Goal: Information Seeking & Learning: Check status

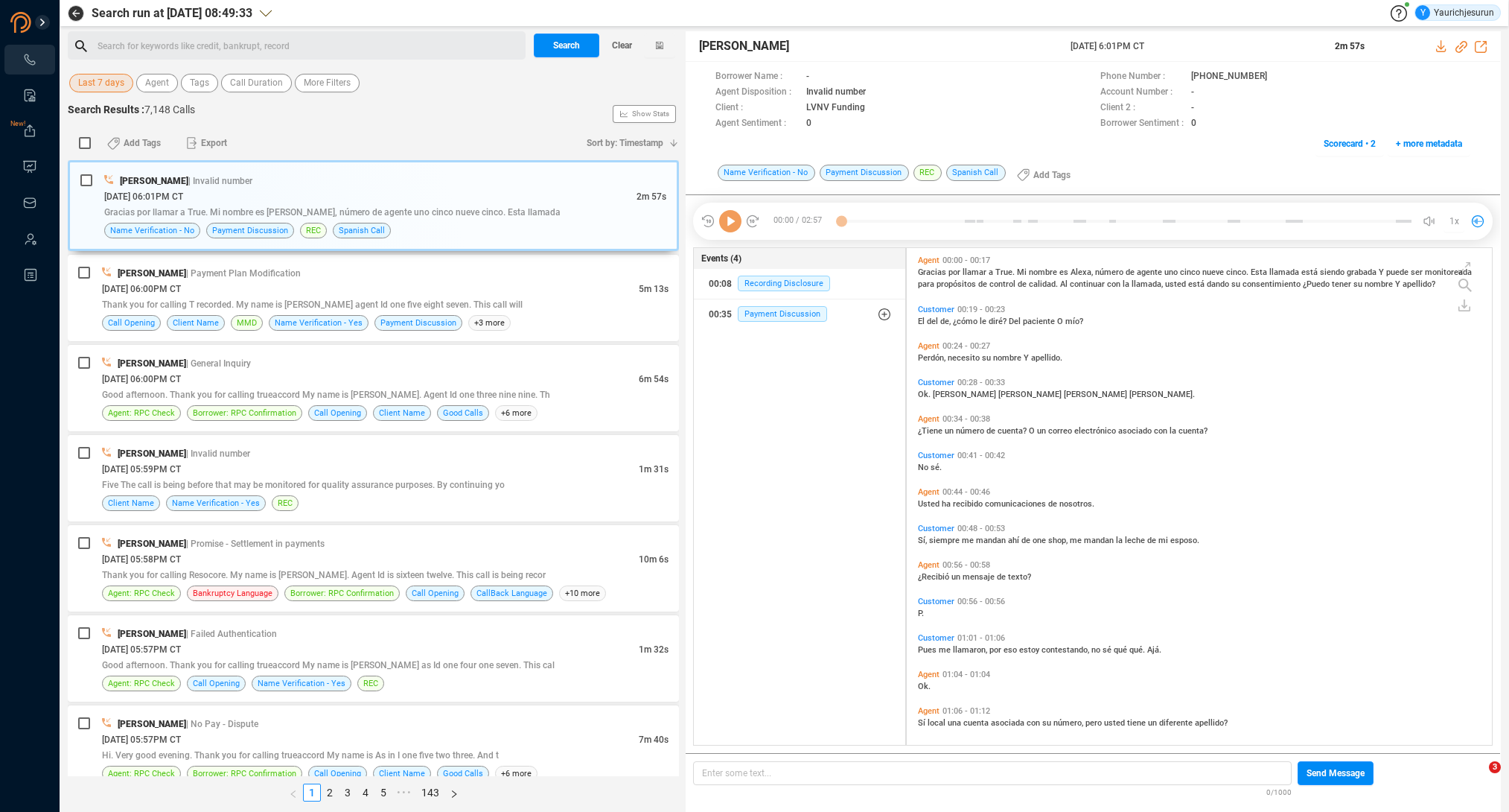
scroll to position [494, 578]
click at [108, 87] on span "Last 7 days" at bounding box center [101, 83] width 46 height 19
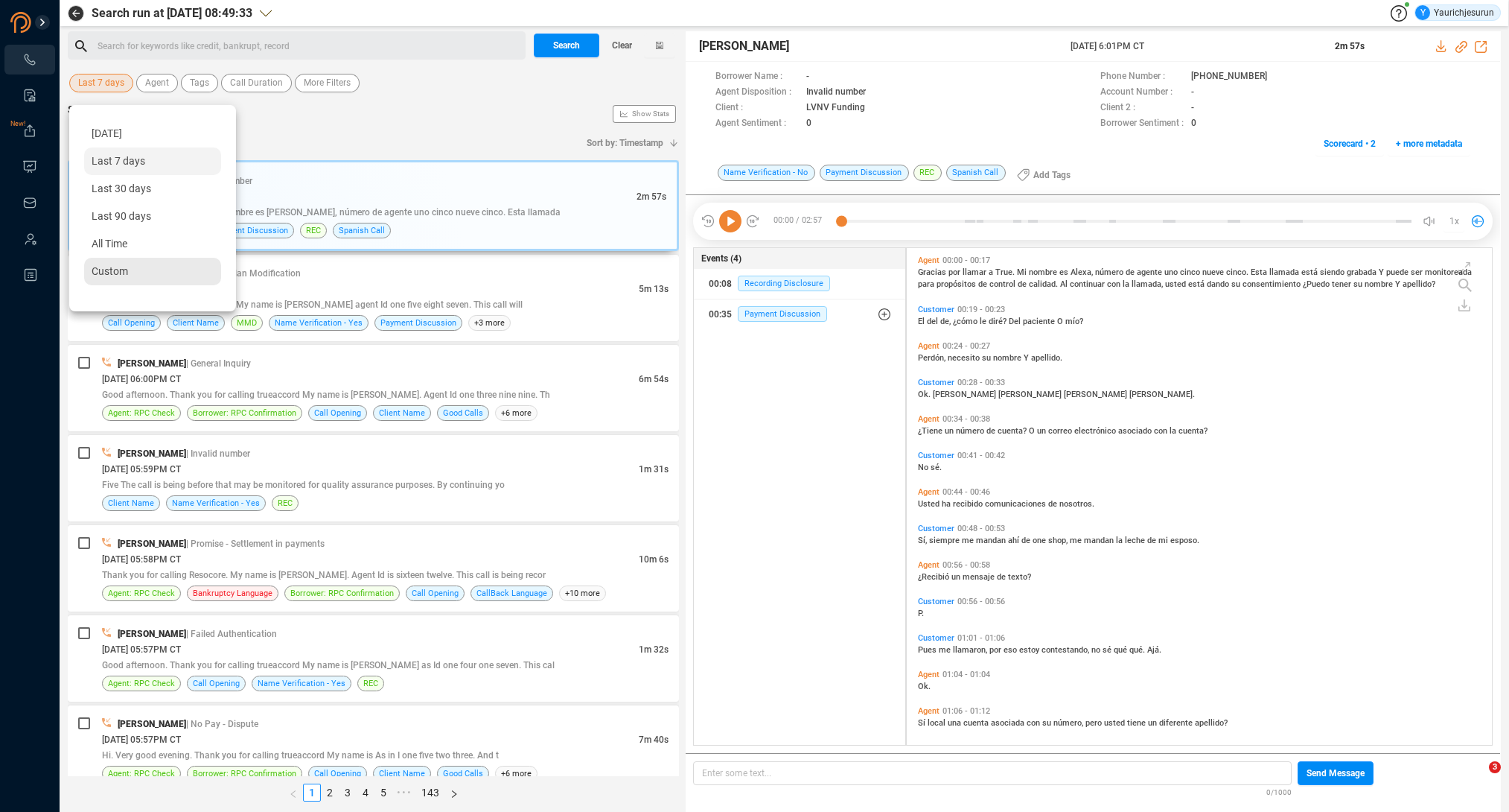
click at [100, 275] on span "Custom" at bounding box center [109, 270] width 36 height 12
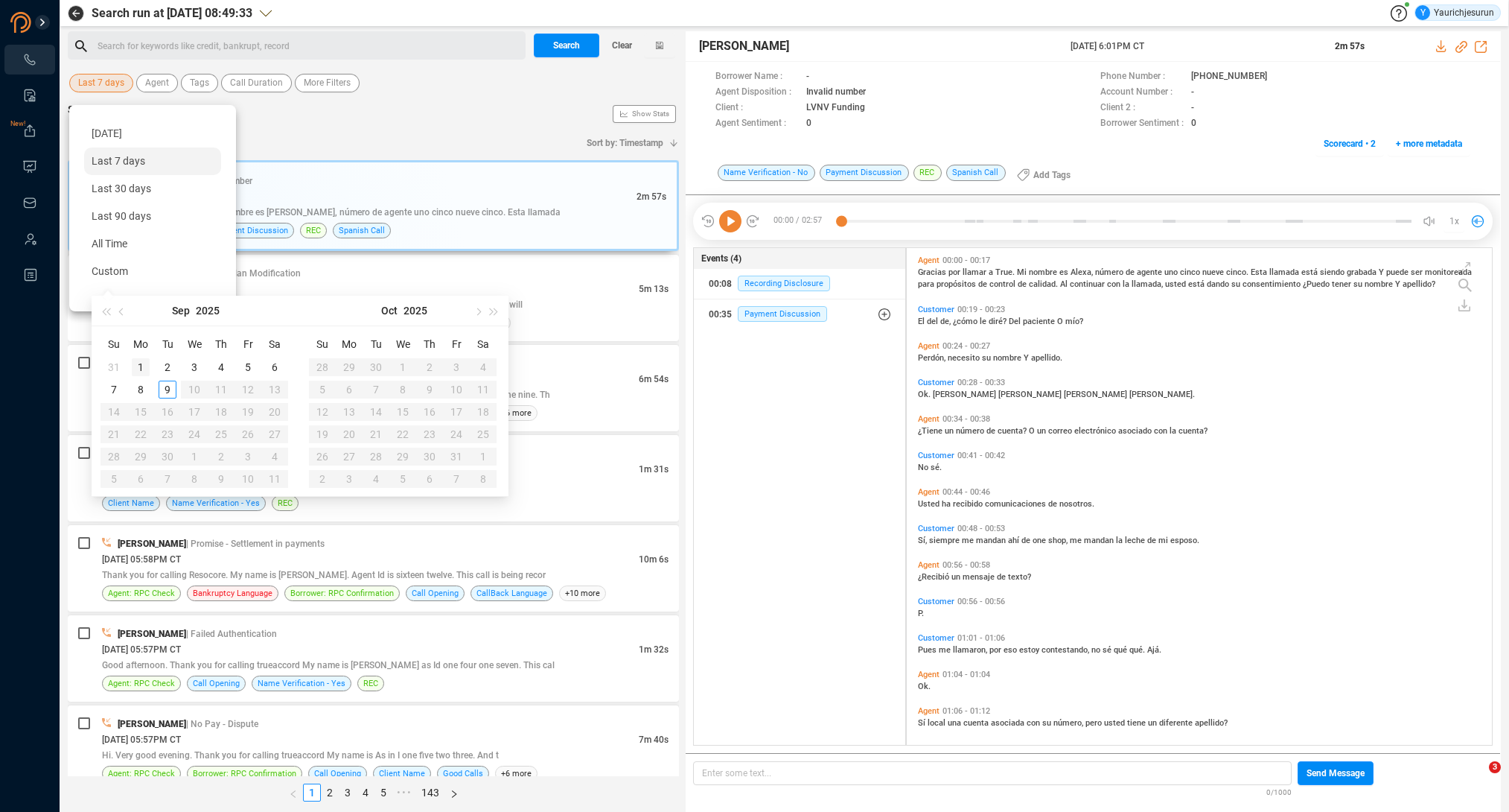
type input "[DATE]"
click at [123, 312] on span "button" at bounding box center [122, 311] width 7 height 7
type input "[DATE]"
click at [141, 388] on div "4" at bounding box center [141, 389] width 18 height 18
type input "[DATE]"
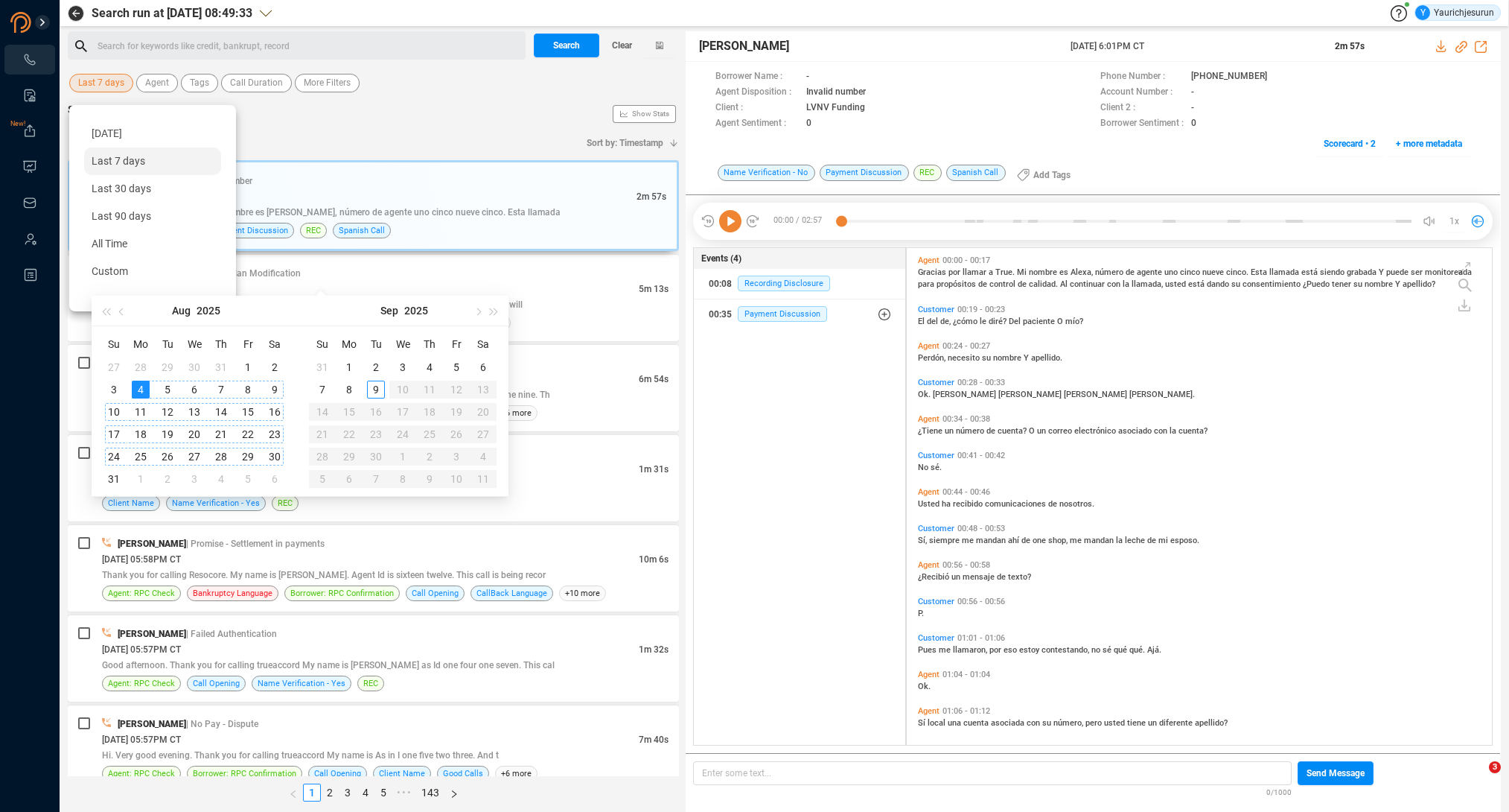
click at [280, 454] on div "30" at bounding box center [274, 457] width 18 height 18
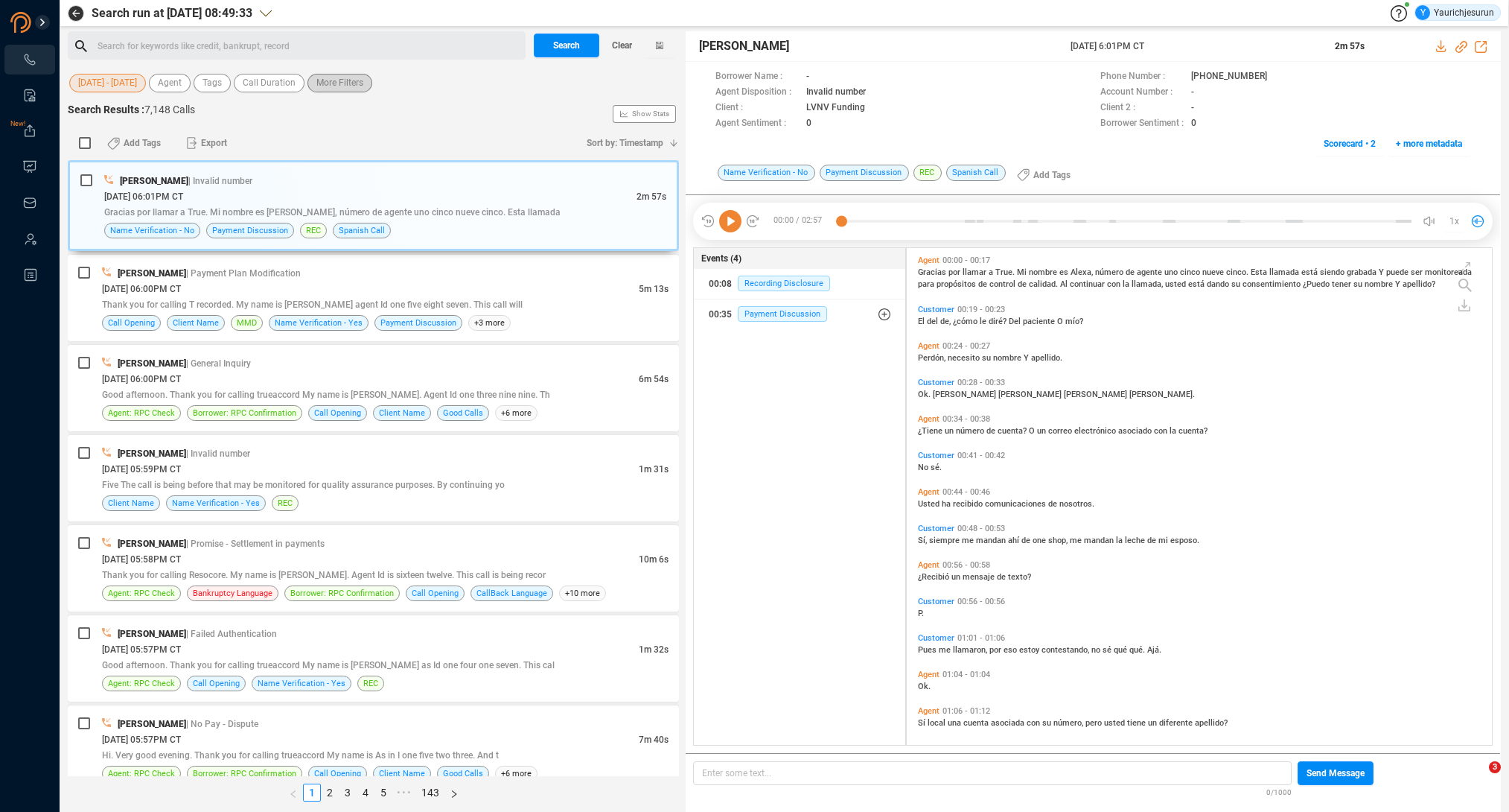
click at [361, 83] on span "More Filters" at bounding box center [340, 83] width 47 height 19
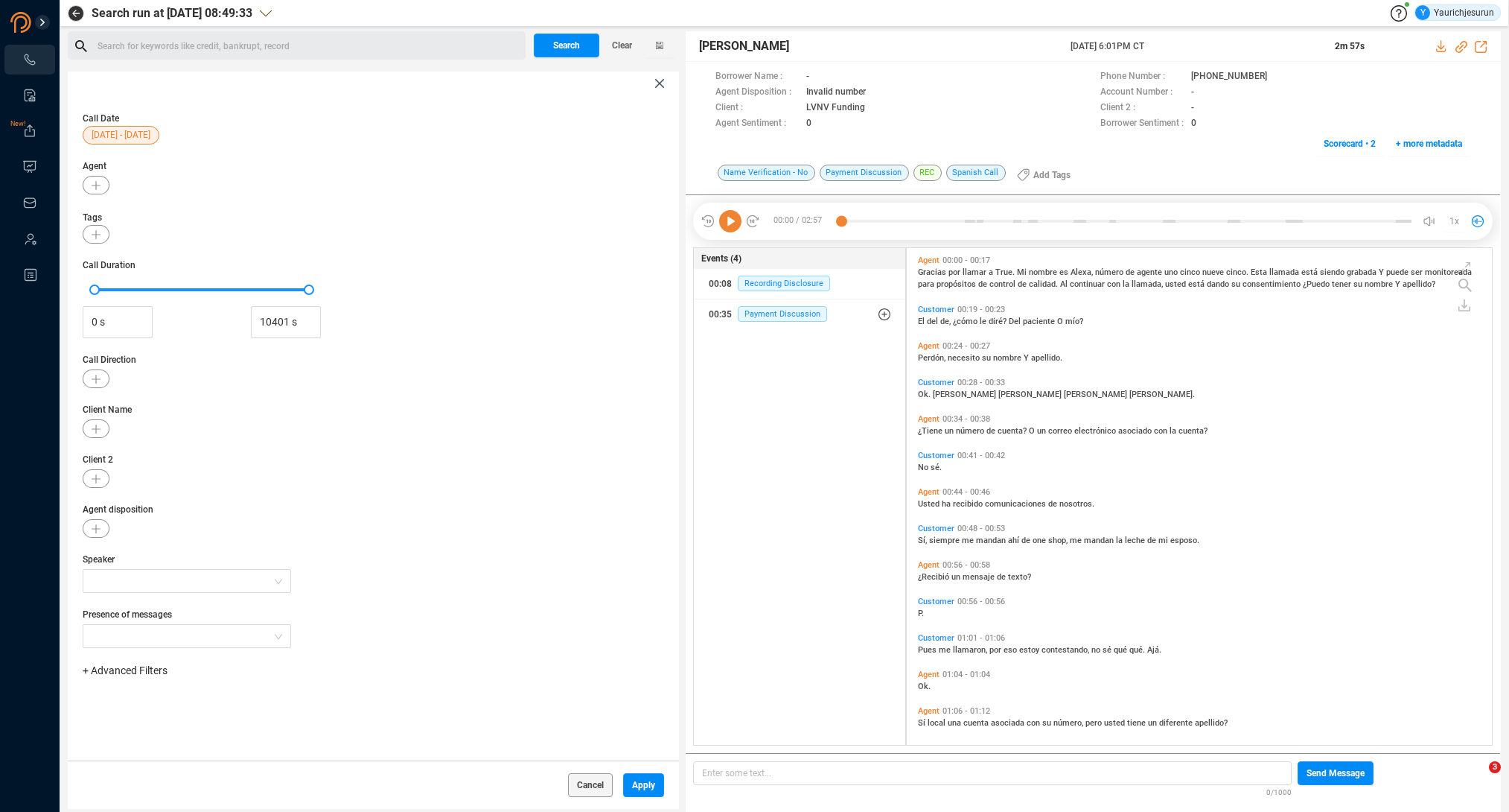
click at [121, 673] on span "+ Advanced Filters" at bounding box center [125, 670] width 85 height 12
click at [159, 616] on span "Phone Number" at bounding box center [132, 613] width 70 height 12
click at [257, 716] on div "Enter a comma separated list ﻿" at bounding box center [232, 717] width 283 height 32
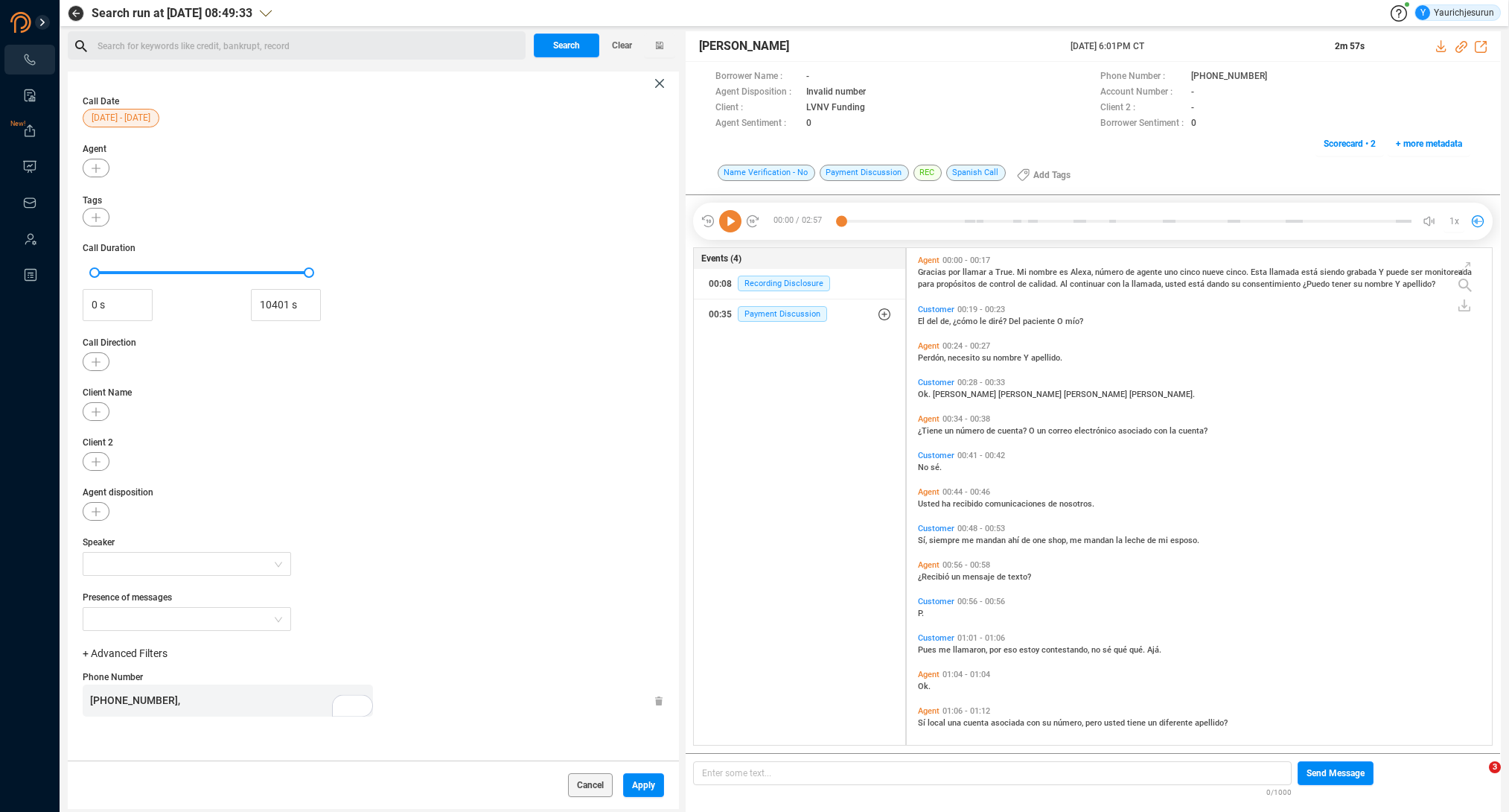
scroll to position [4, 0]
click at [272, 489] on span "Agent disposition" at bounding box center [373, 492] width 581 height 14
click at [104, 414] on button "button" at bounding box center [96, 411] width 27 height 19
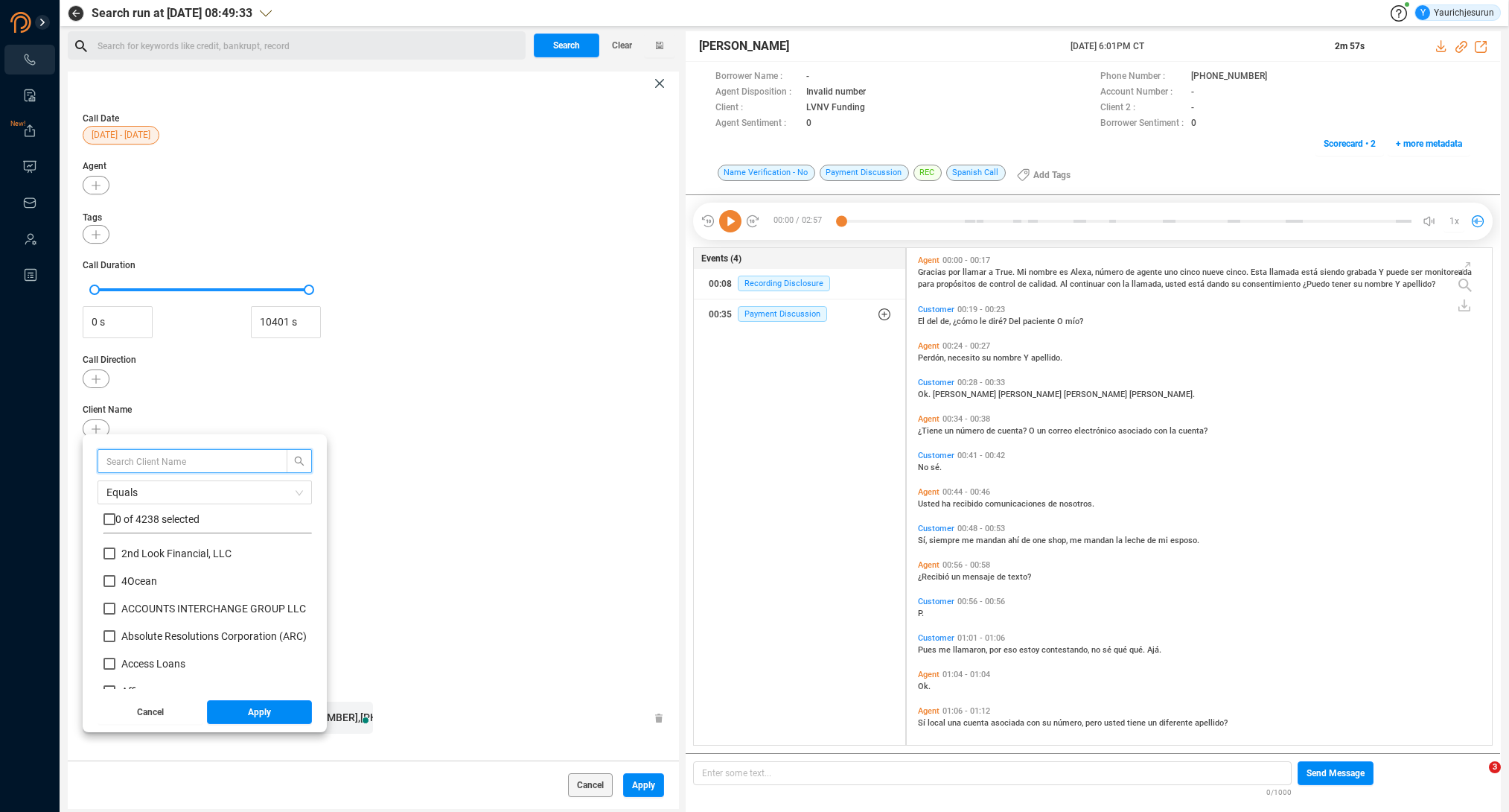
scroll to position [0, 0]
type input "Klarna"
click at [105, 521] on input "checkbox" at bounding box center [109, 519] width 12 height 12
checkbox input "true"
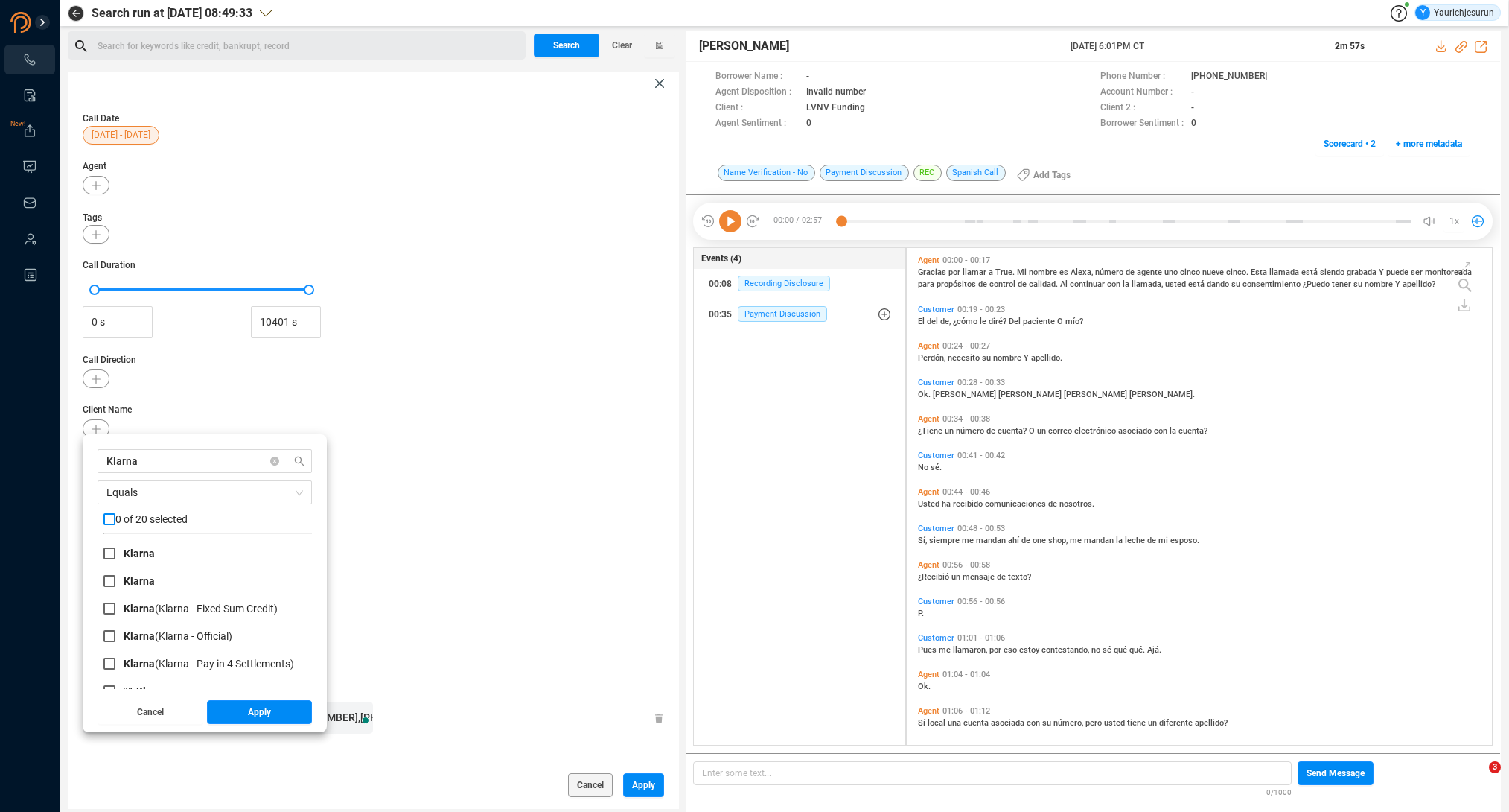
checkbox input "true"
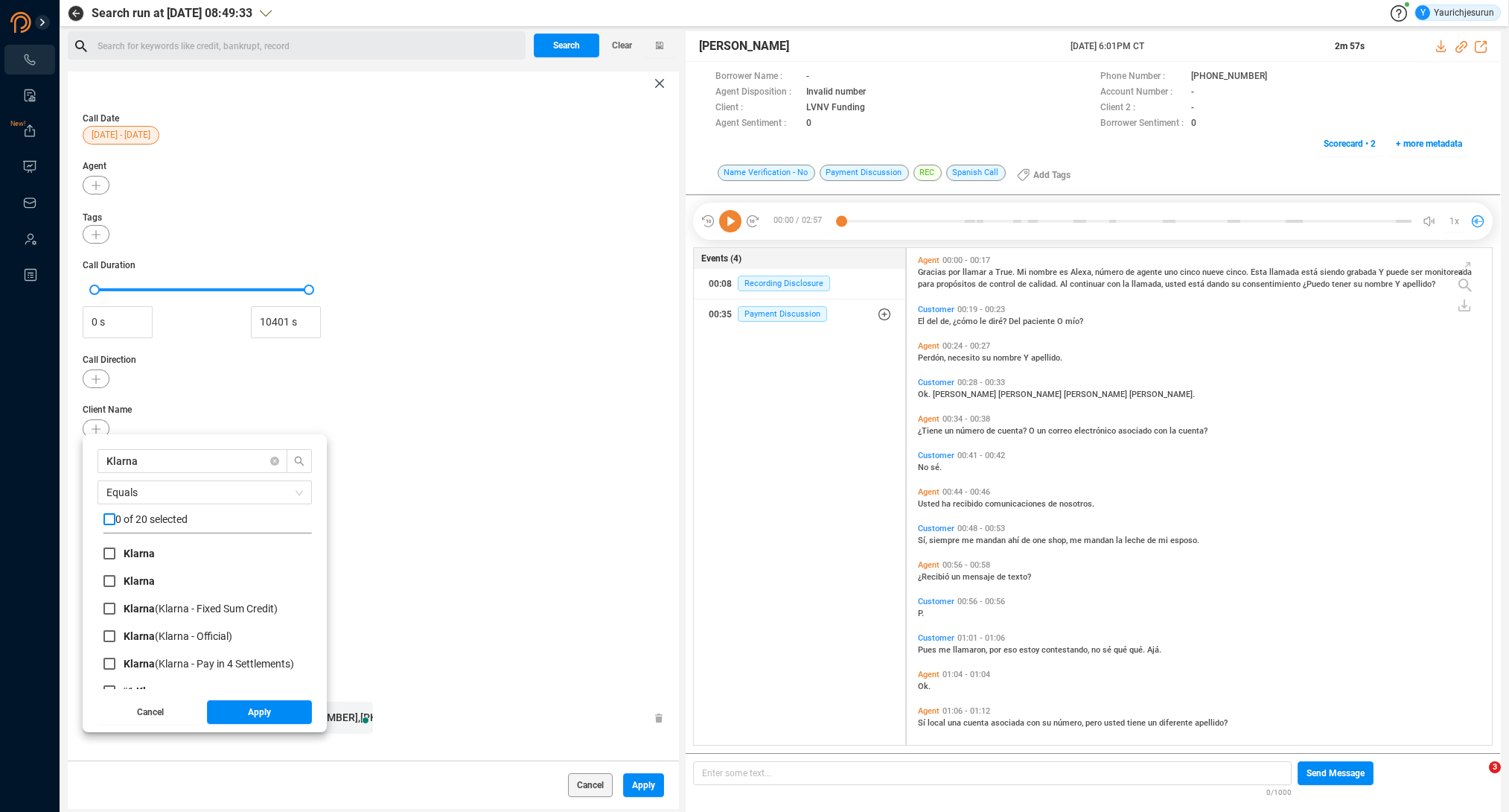
checkbox input "true"
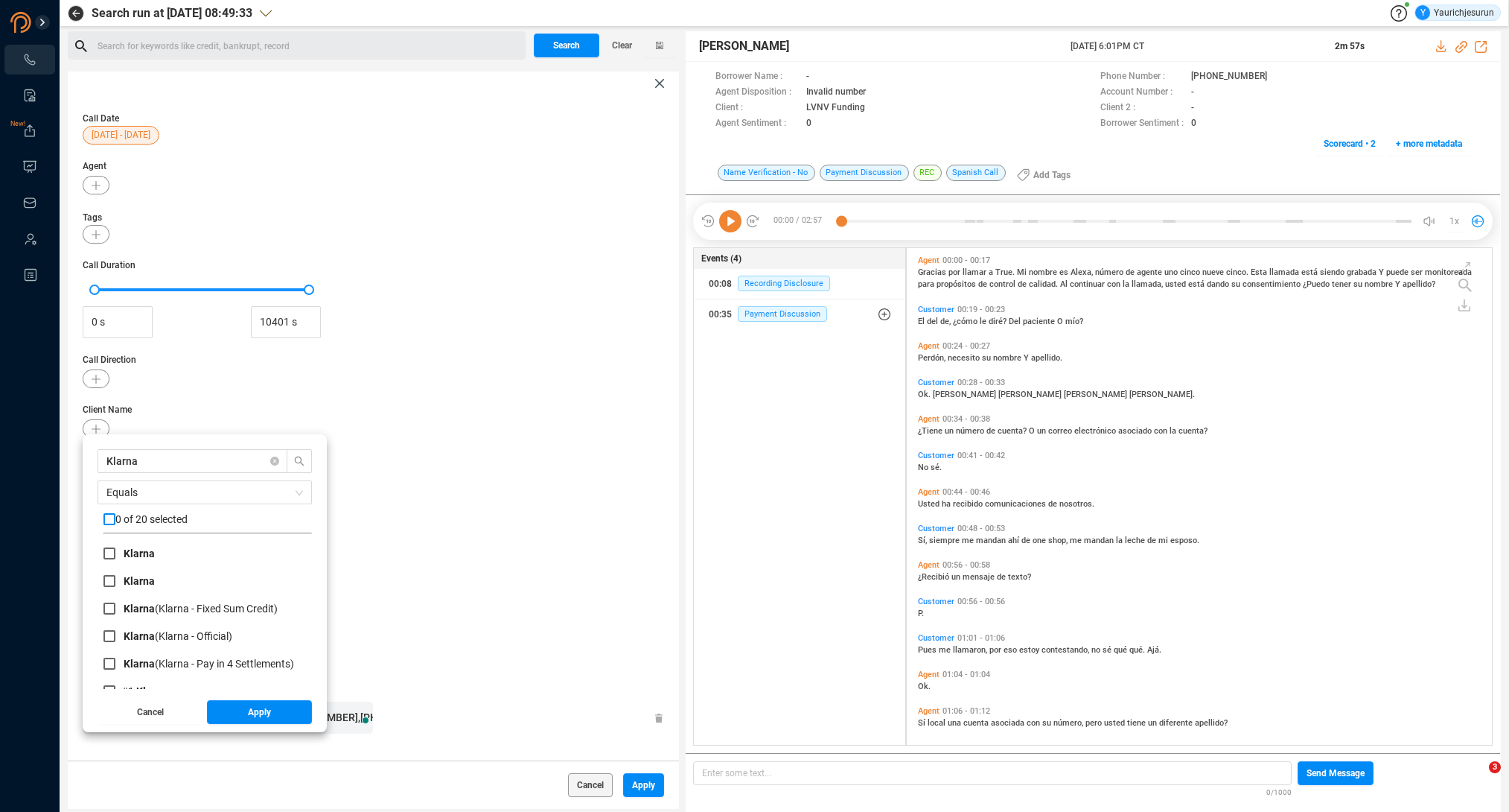
checkbox input "true"
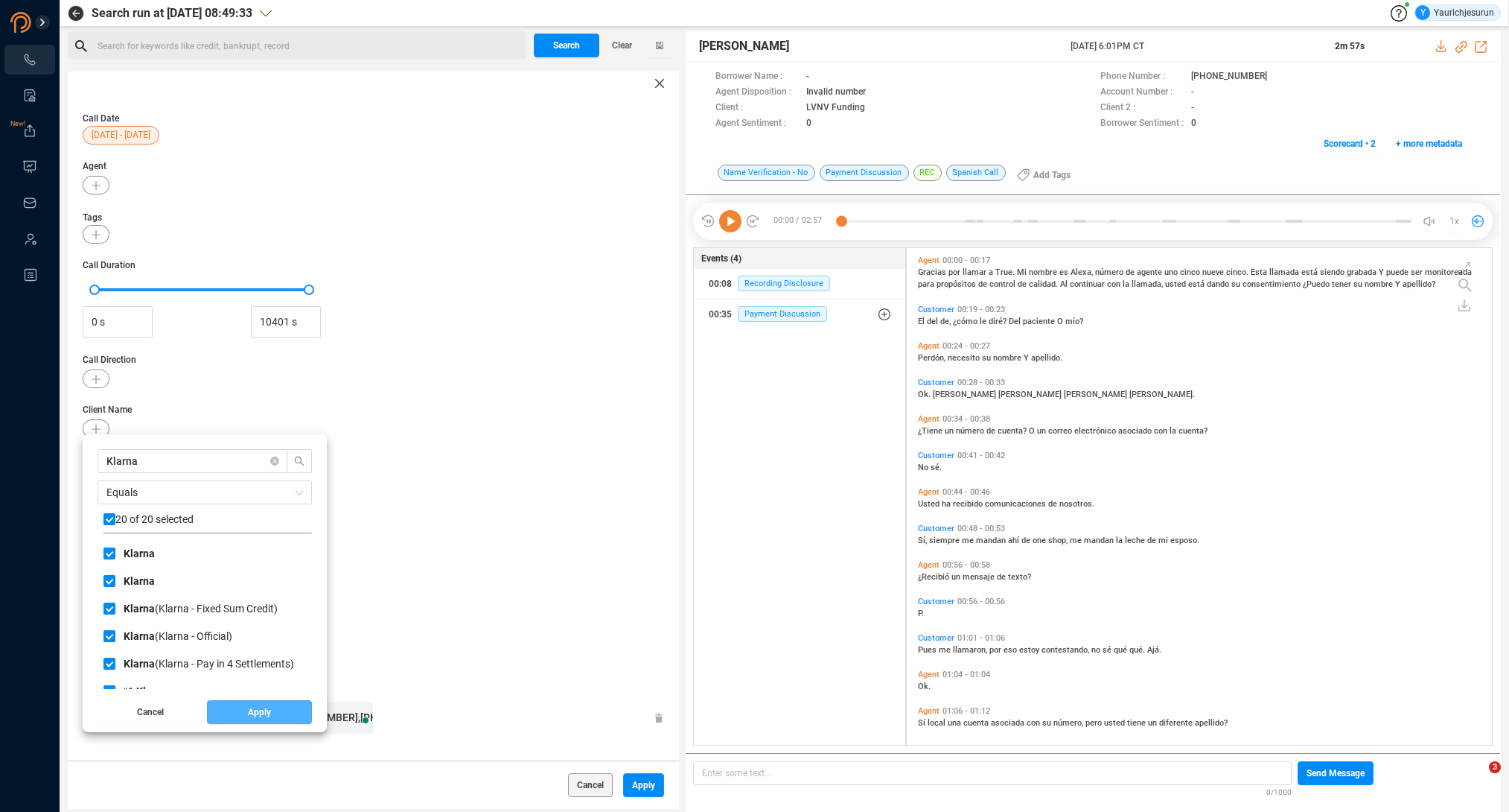
click at [236, 710] on button "Apply" at bounding box center [260, 712] width 106 height 23
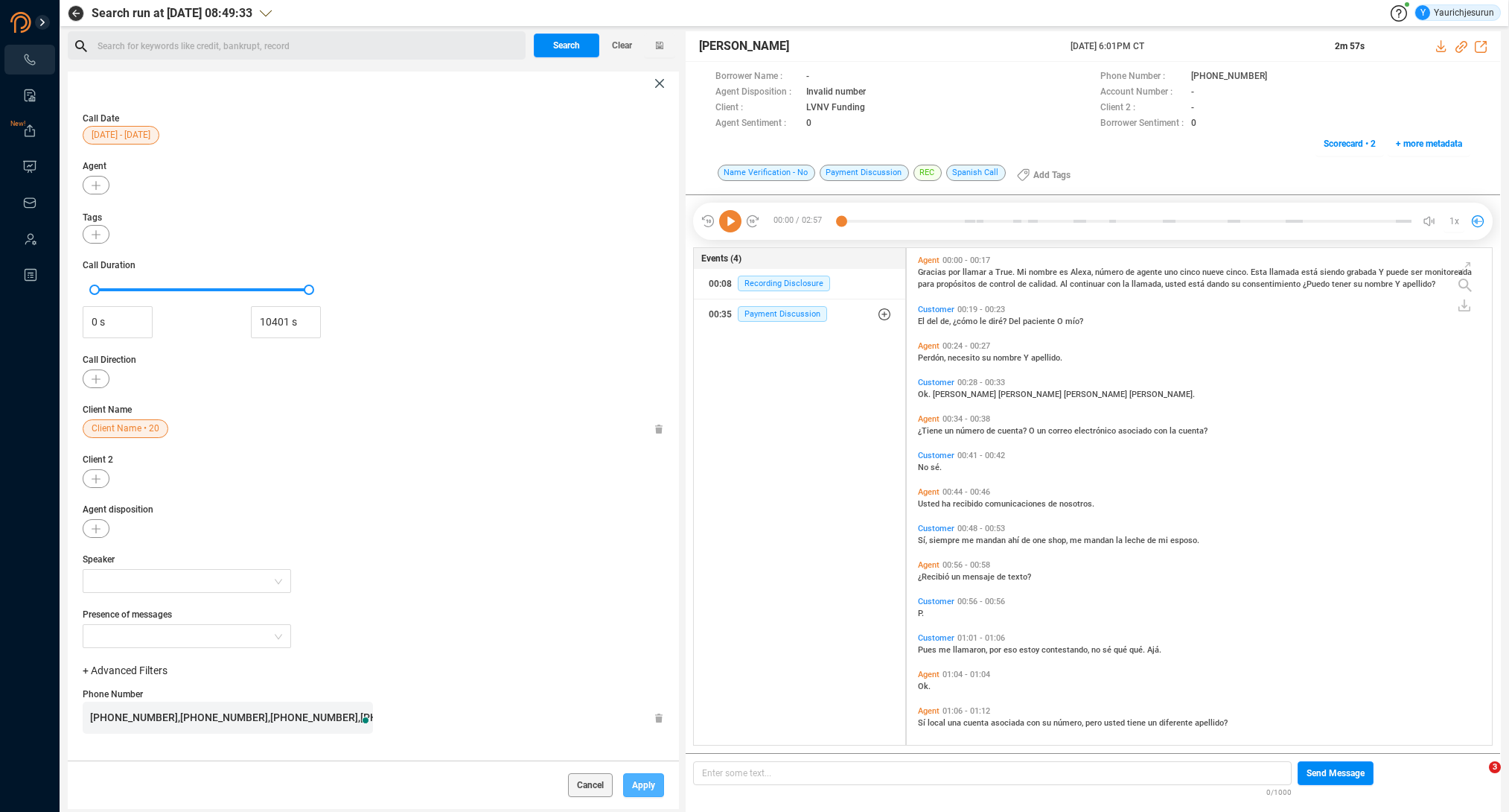
click at [634, 783] on span "Apply" at bounding box center [644, 784] width 23 height 23
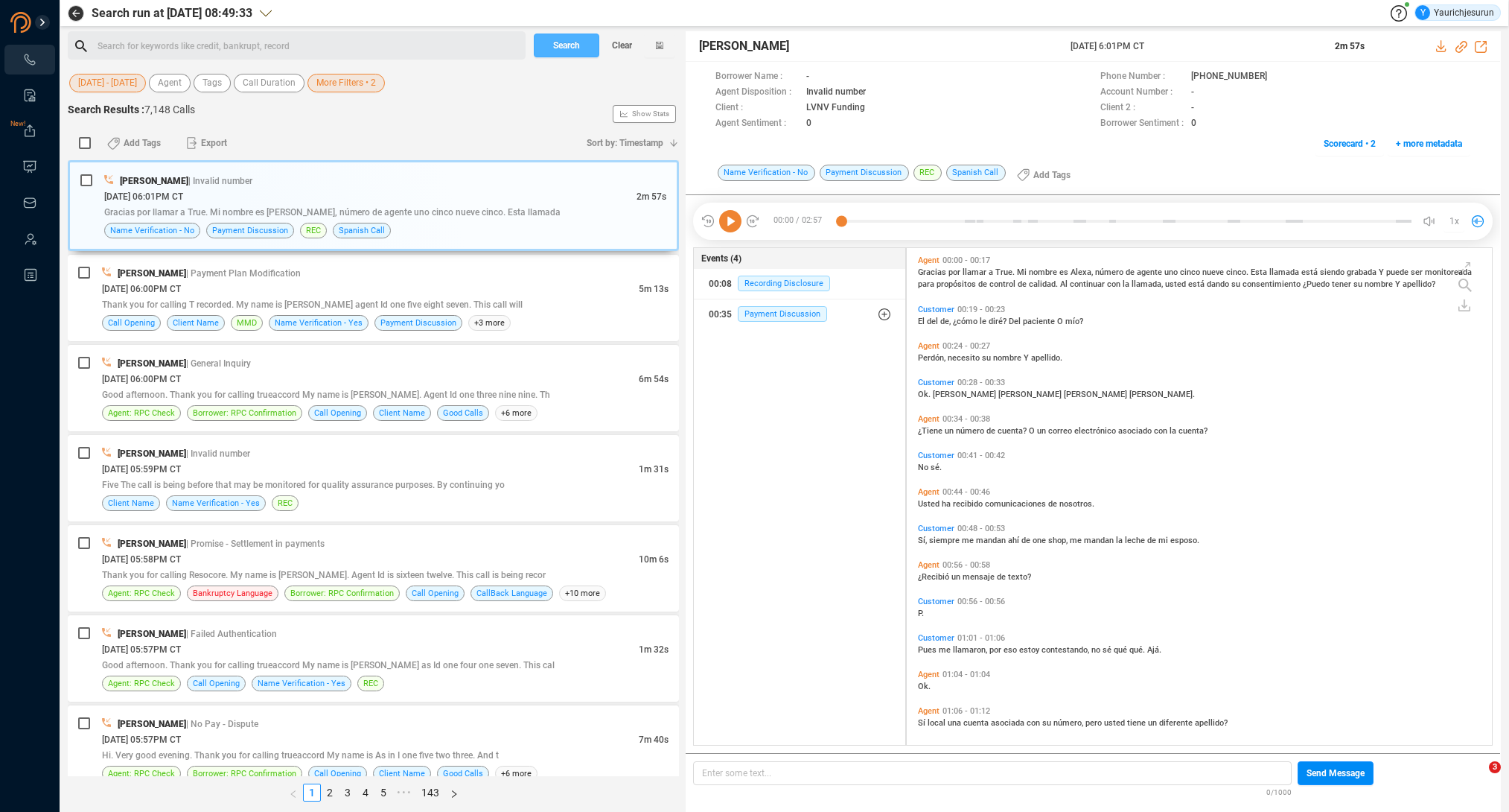
click at [566, 53] on span "Search" at bounding box center [566, 45] width 27 height 23
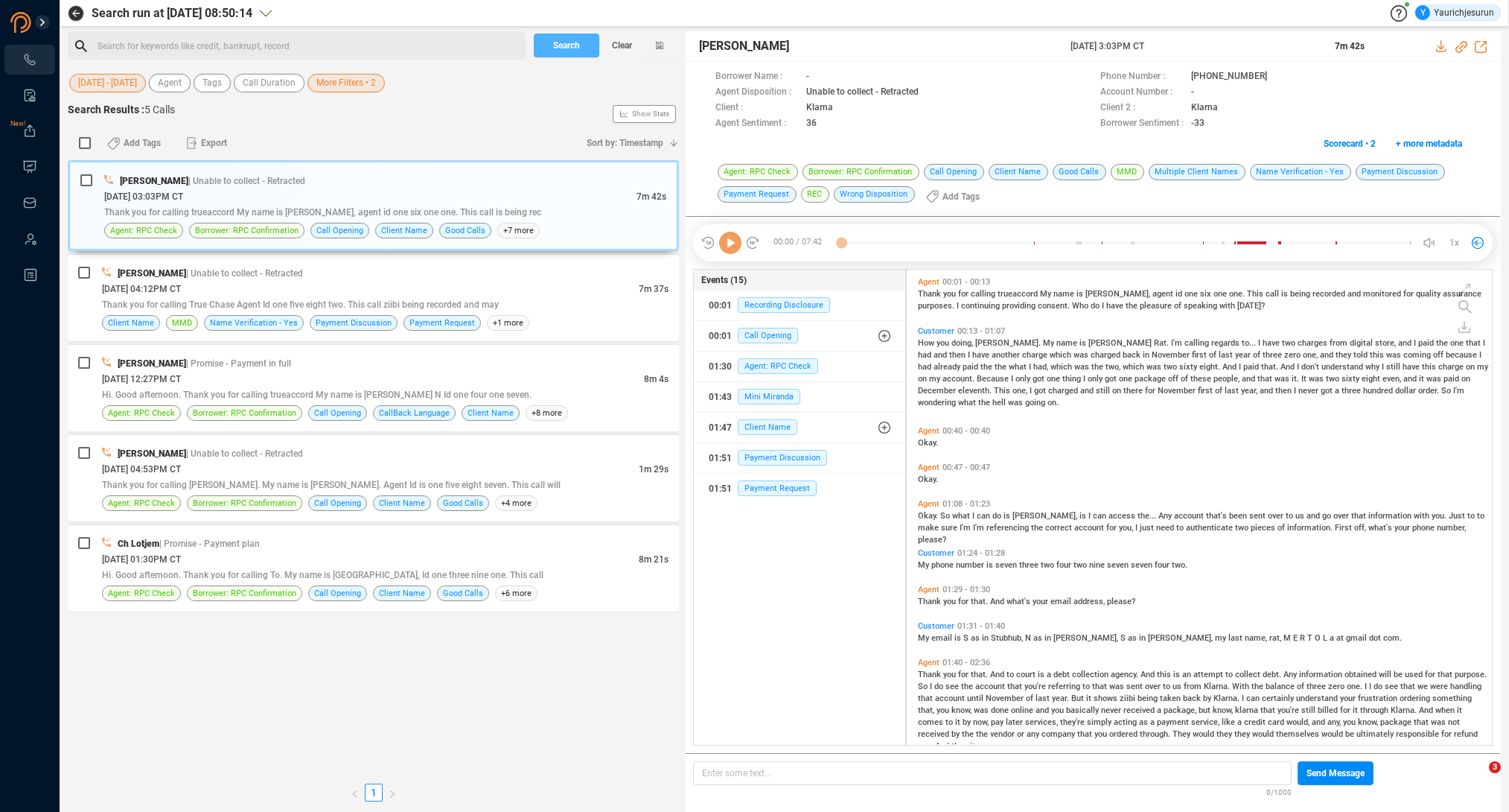
scroll to position [472, 578]
click at [356, 79] on span "More Filters • 2" at bounding box center [346, 83] width 60 height 19
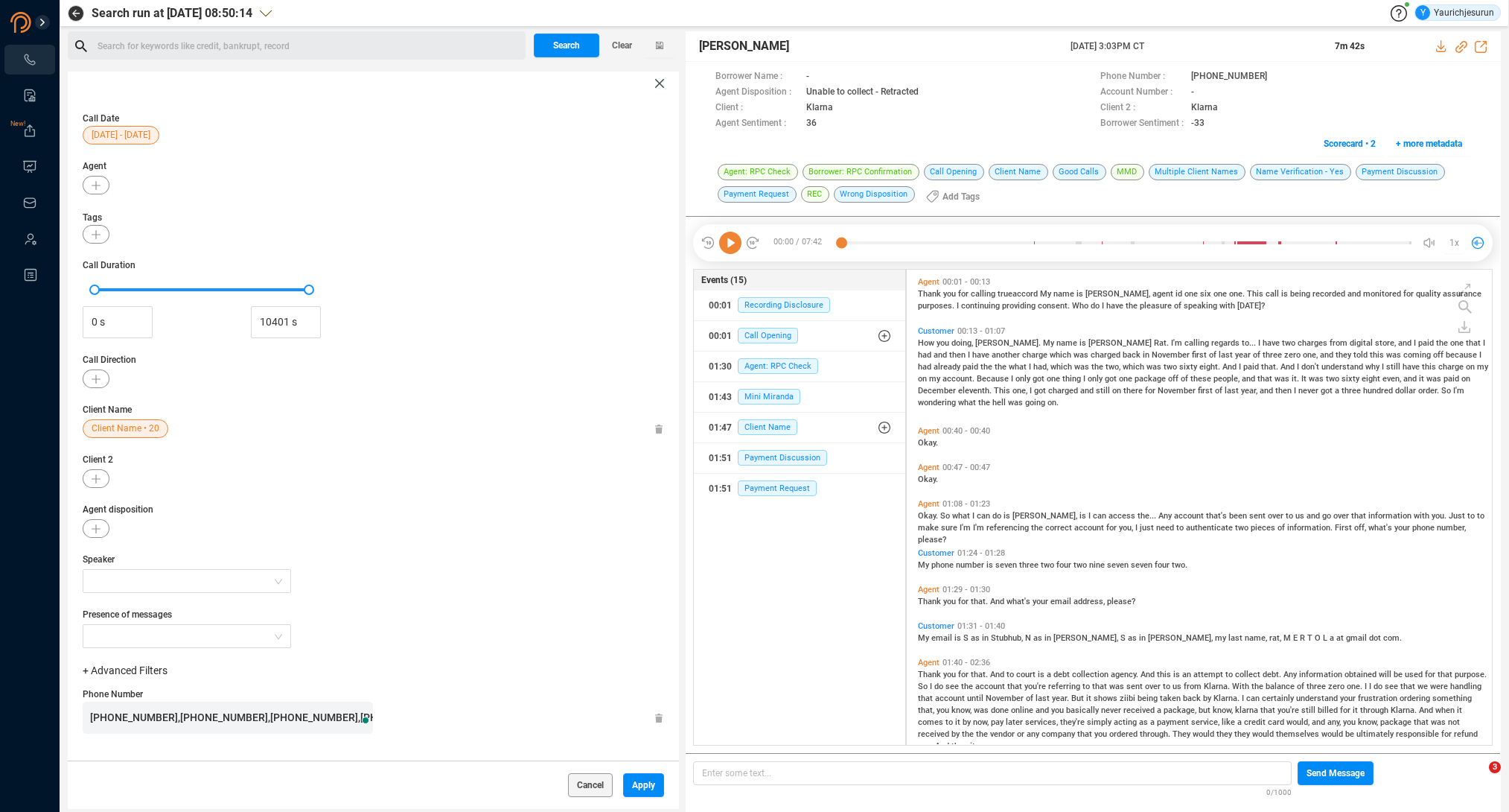
click at [232, 720] on span "[PHONE_NUMBER],[PHONE_NUMBER],[PHONE_NUMBER],[PHONE_NUMBER],[PHONE_NUMBER],[PHO…" at bounding box center [674, 716] width 1169 height 12
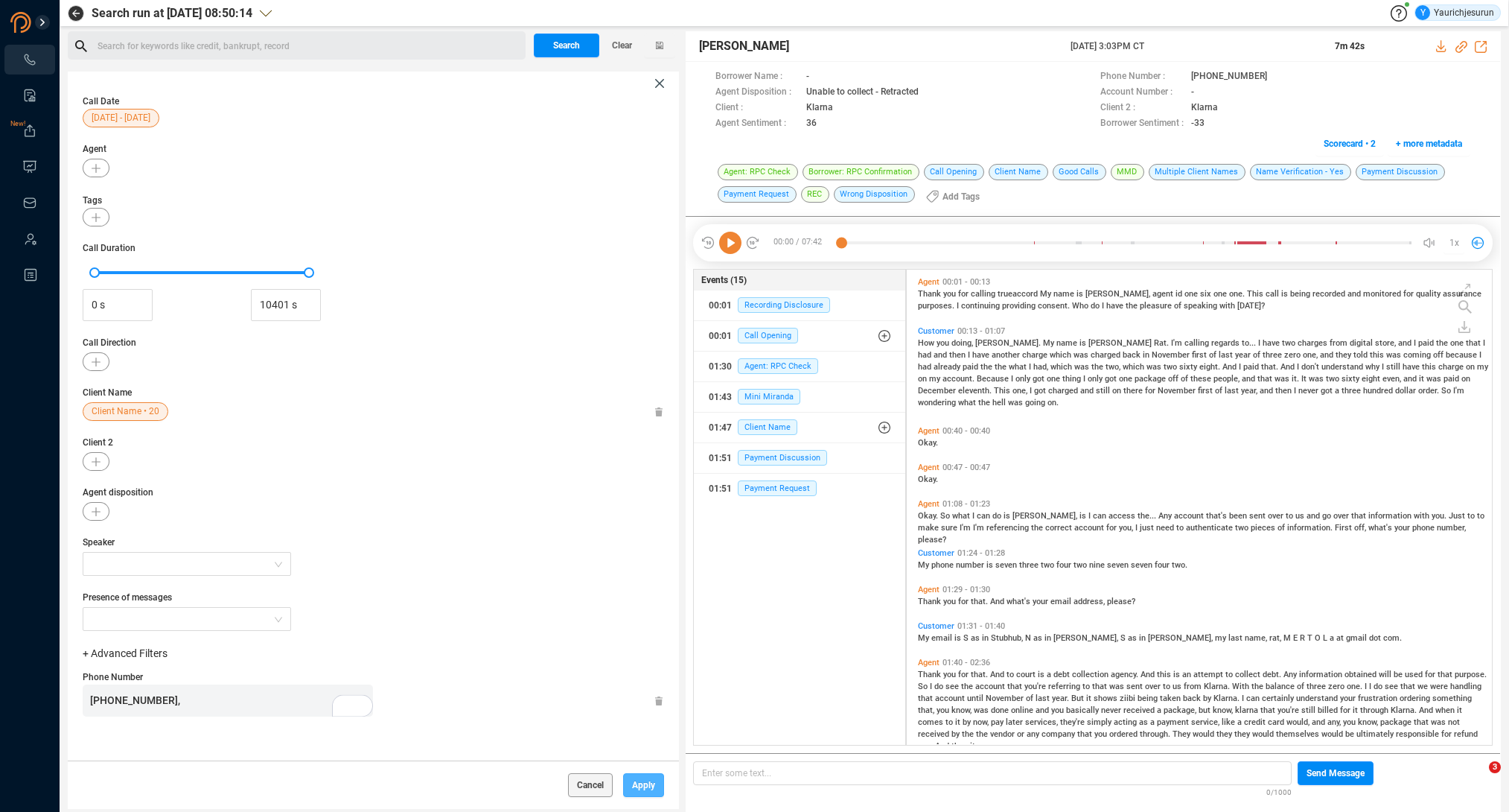
scroll to position [4, 0]
click at [636, 787] on span "Apply" at bounding box center [644, 784] width 23 height 23
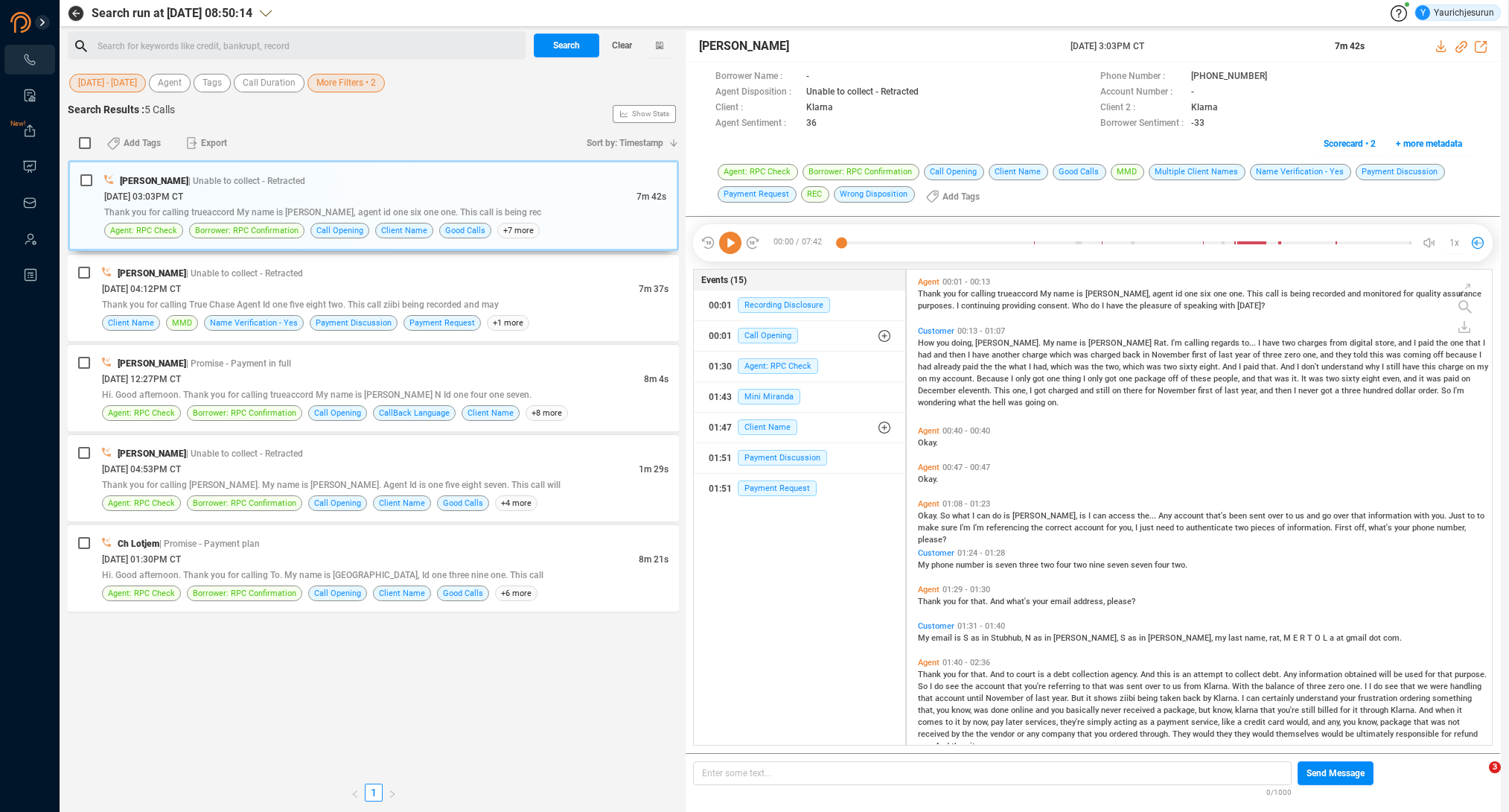
scroll to position [0, 0]
click at [576, 53] on span "Search" at bounding box center [566, 45] width 27 height 23
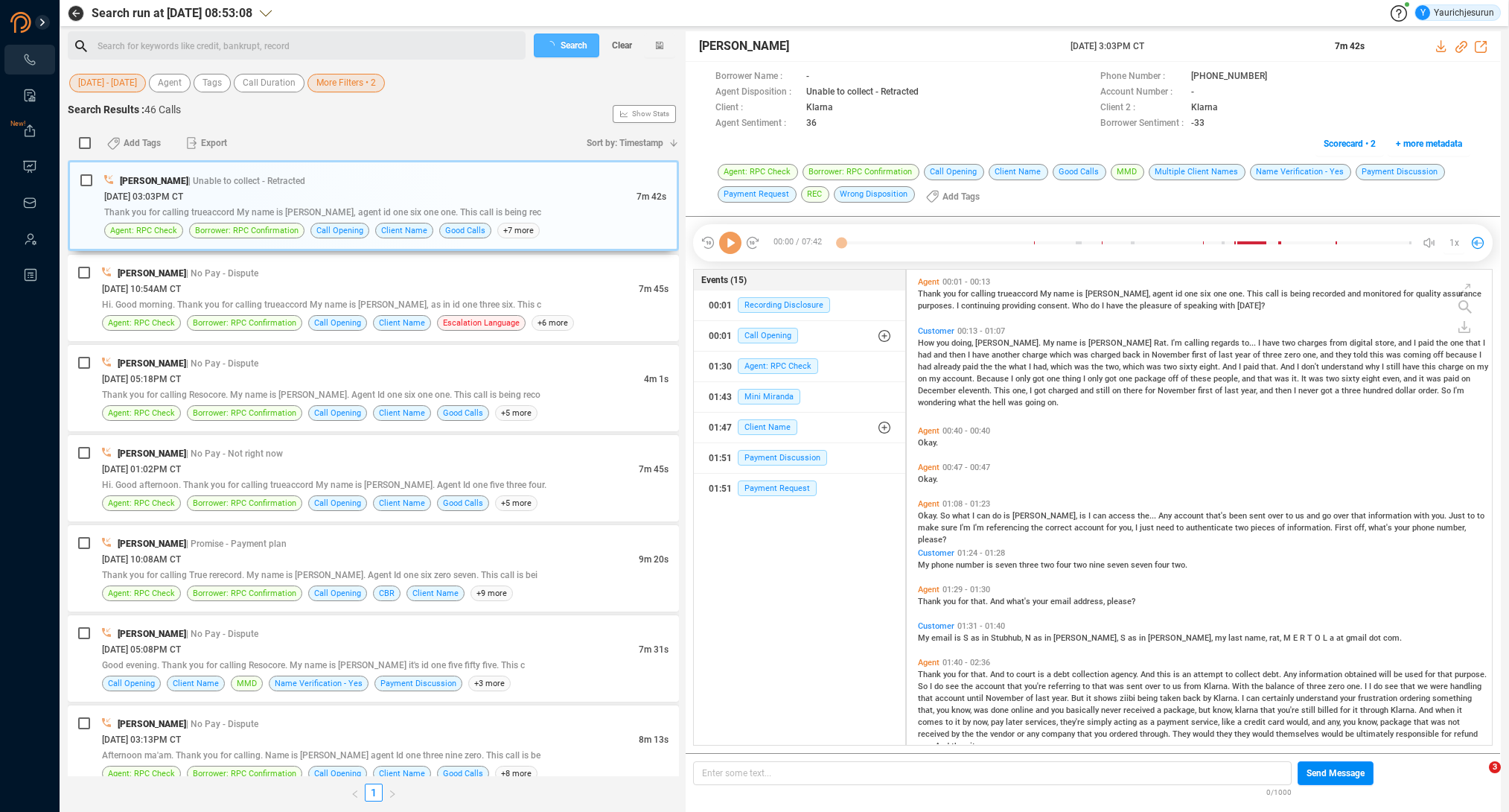
scroll to position [5, 8]
click at [335, 80] on span "More Filters • 2" at bounding box center [346, 83] width 60 height 19
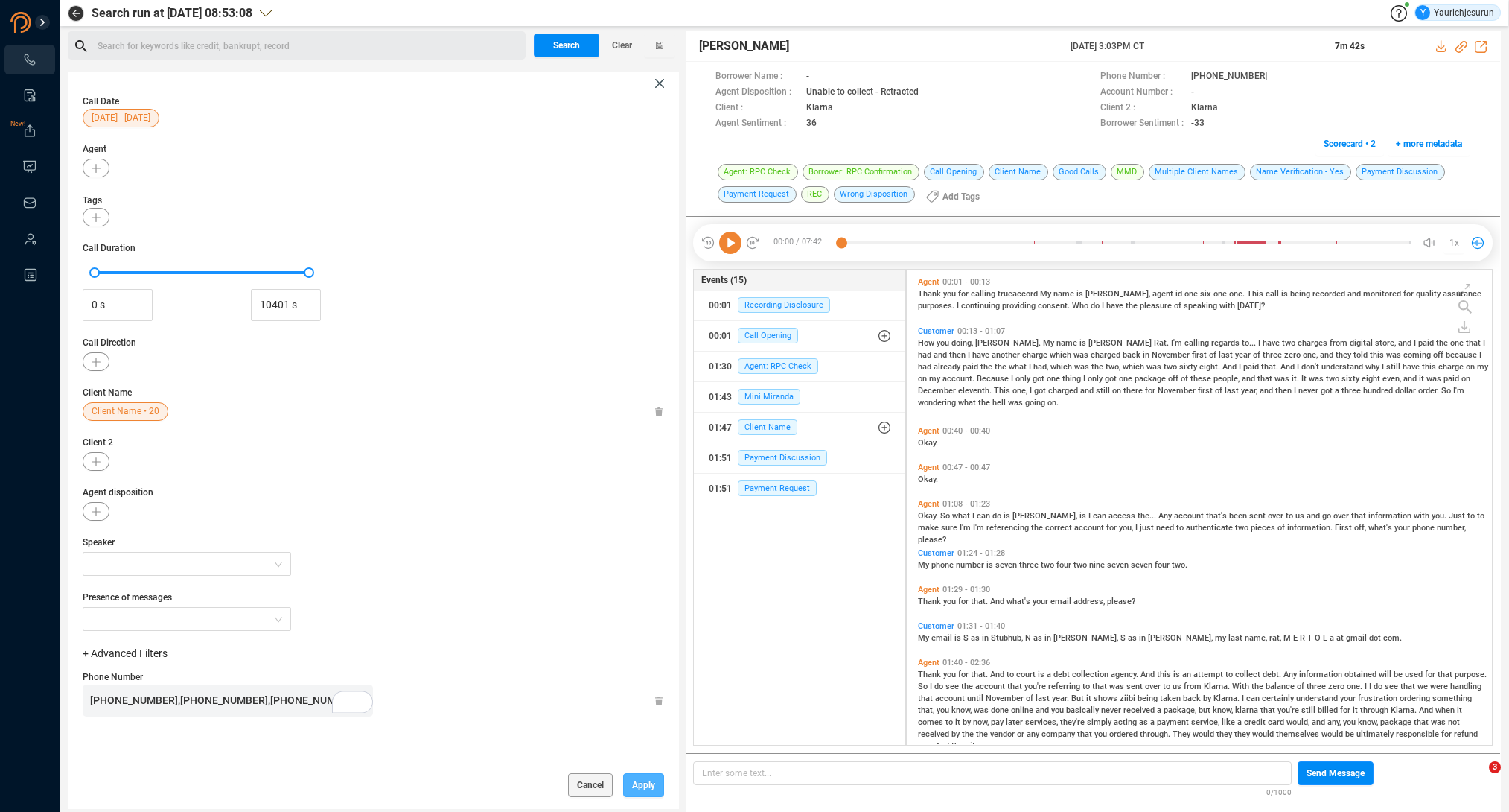
scroll to position [4, 0]
click at [640, 783] on span "Apply" at bounding box center [644, 784] width 23 height 23
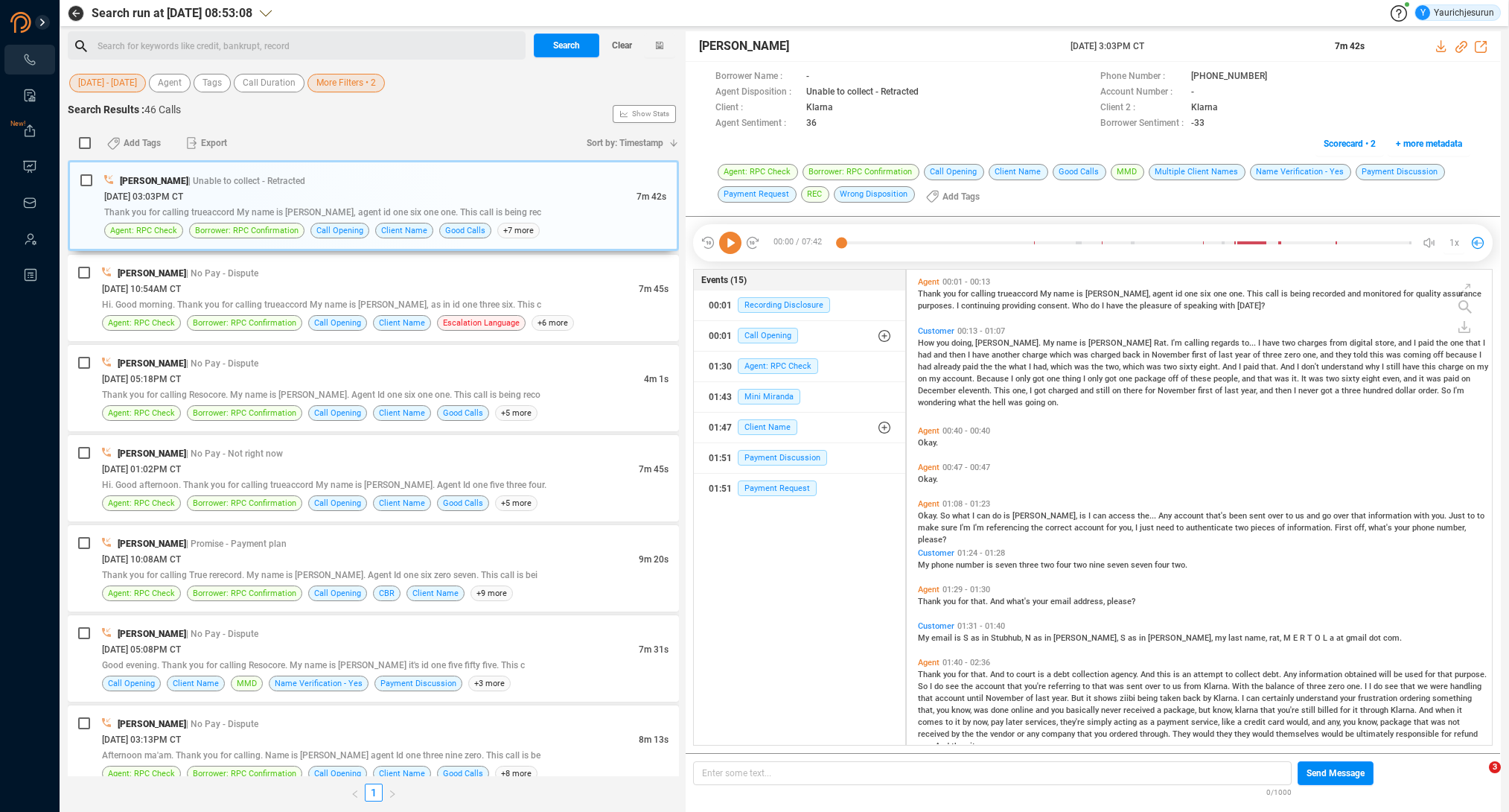
scroll to position [0, 0]
click at [557, 45] on span "Search" at bounding box center [566, 45] width 27 height 23
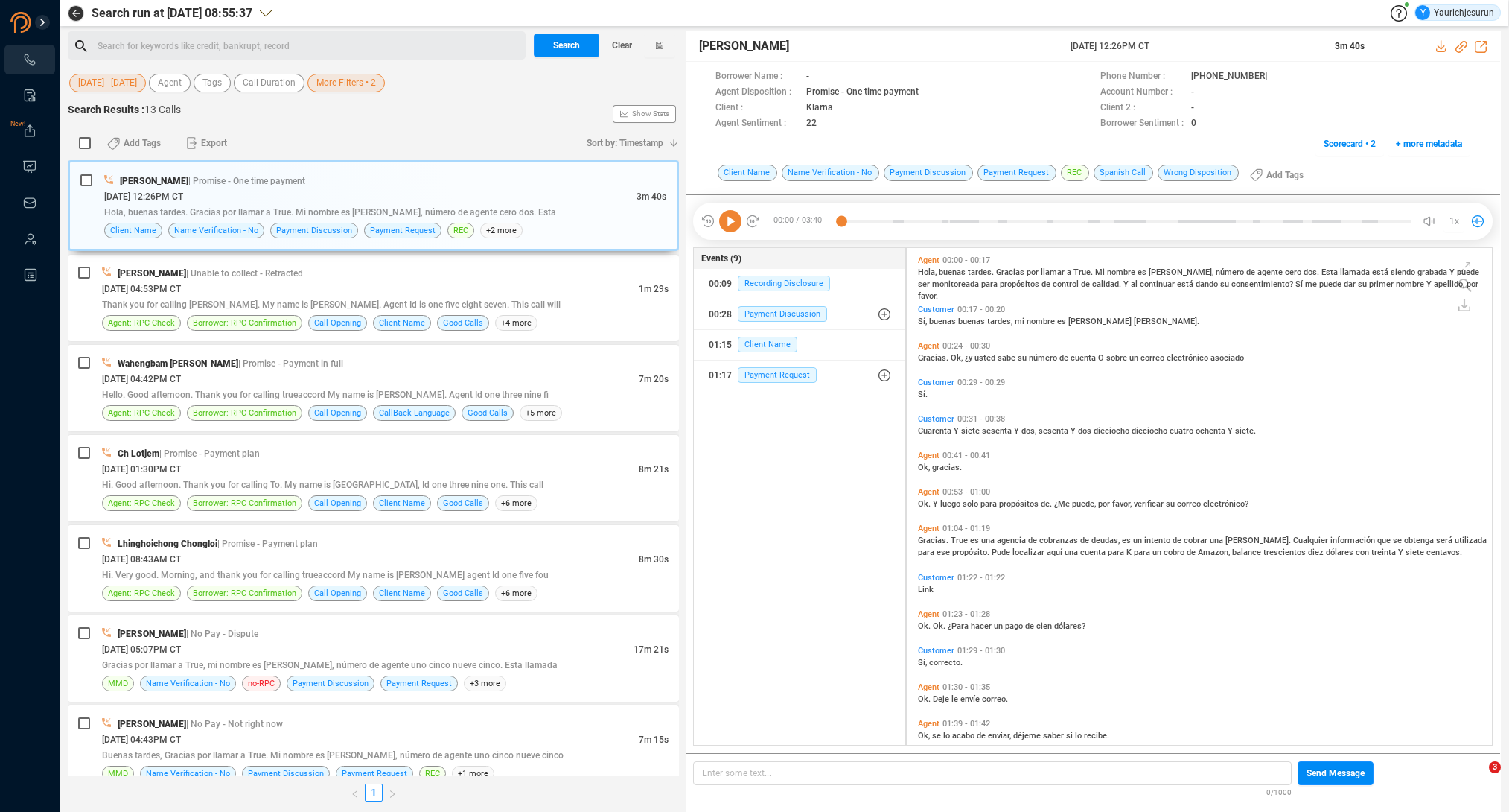
click at [352, 85] on span "More Filters • 2" at bounding box center [346, 83] width 60 height 19
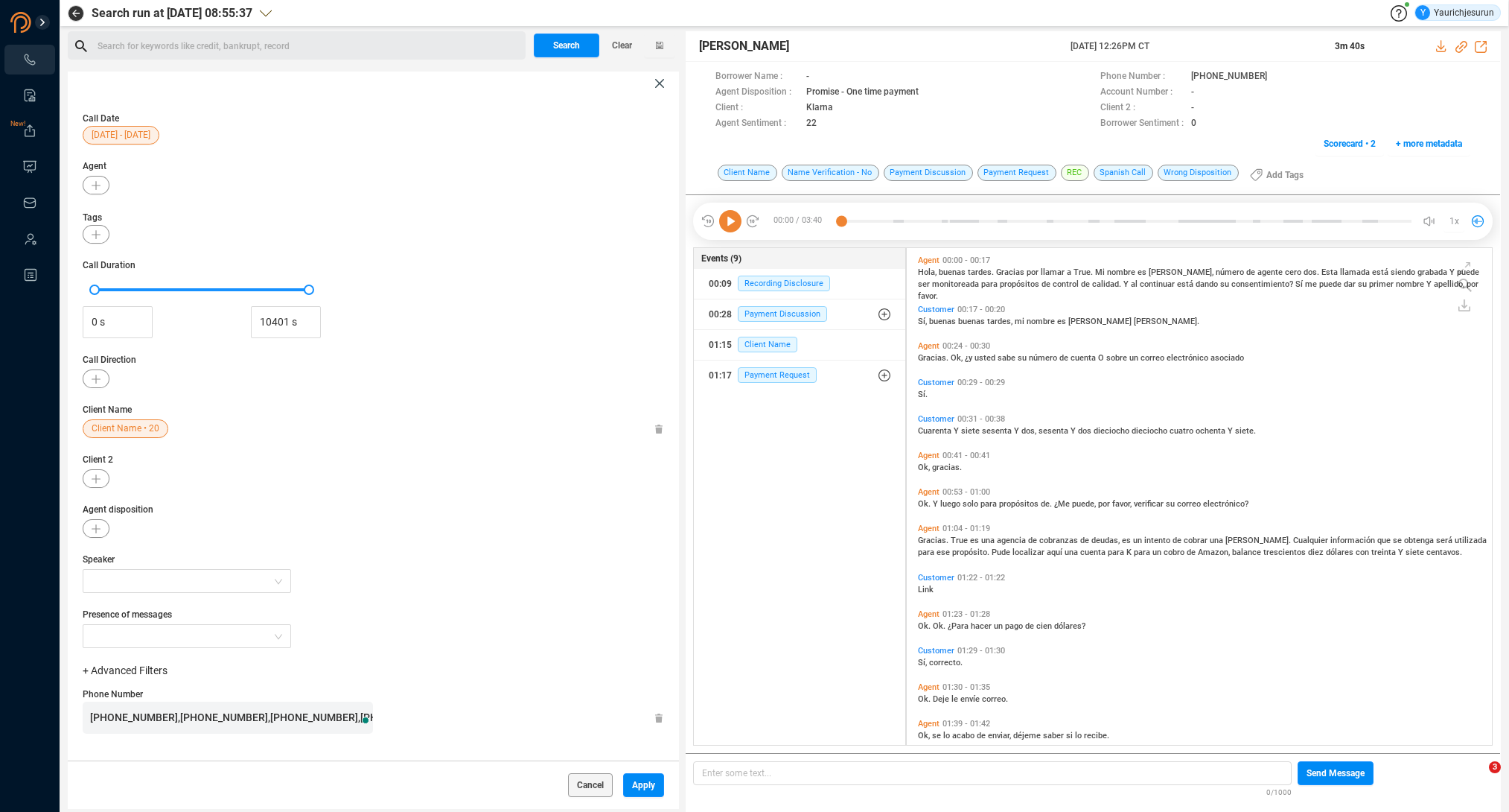
click at [131, 712] on span "[PHONE_NUMBER],[PHONE_NUMBER],[PHONE_NUMBER],[PHONE_NUMBER],[PHONE_NUMBER],[PHO…" at bounding box center [629, 716] width 1079 height 12
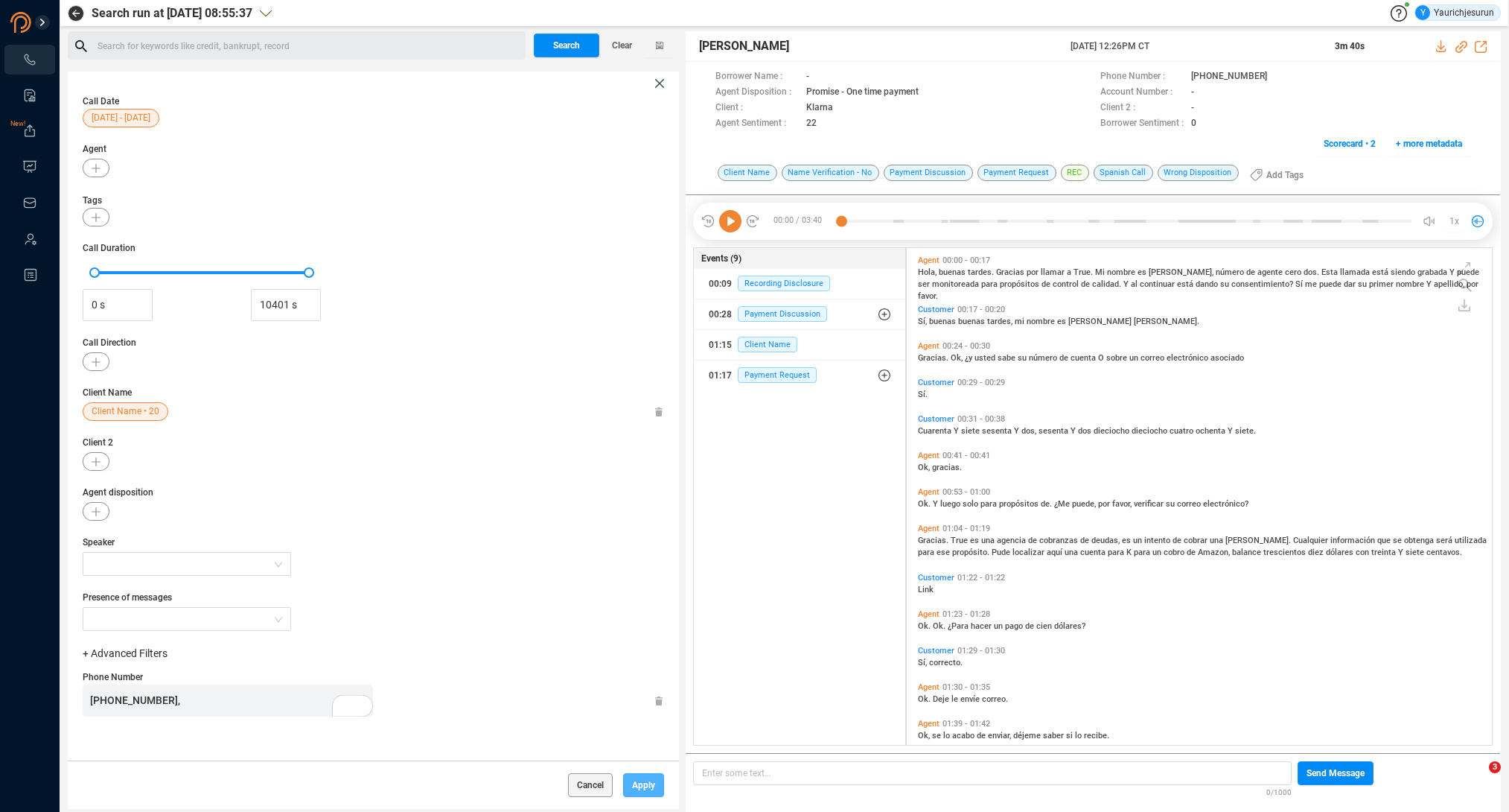
click at [633, 784] on span "Apply" at bounding box center [644, 784] width 23 height 23
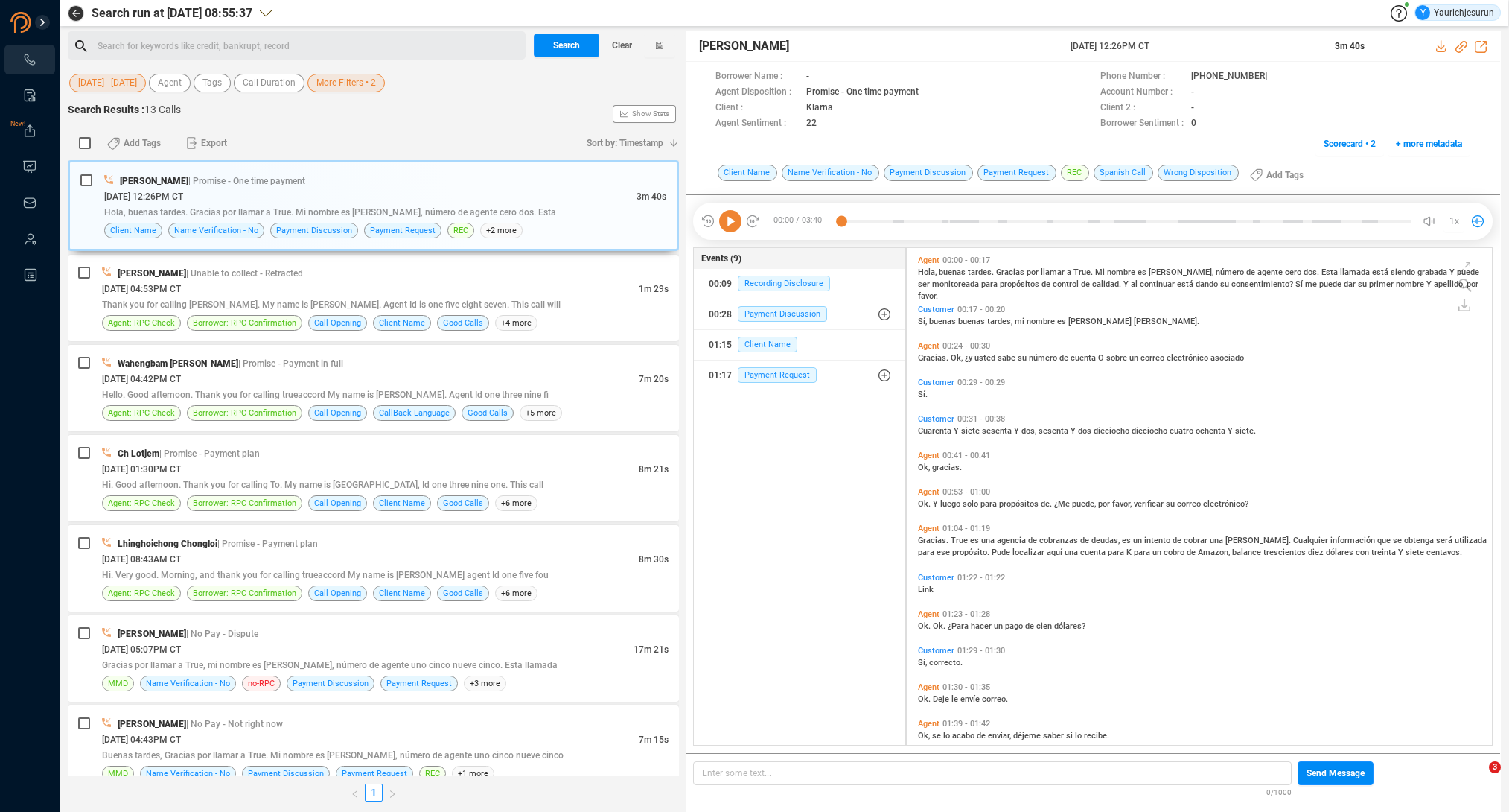
scroll to position [0, 0]
click at [554, 50] on span "Search" at bounding box center [566, 45] width 27 height 23
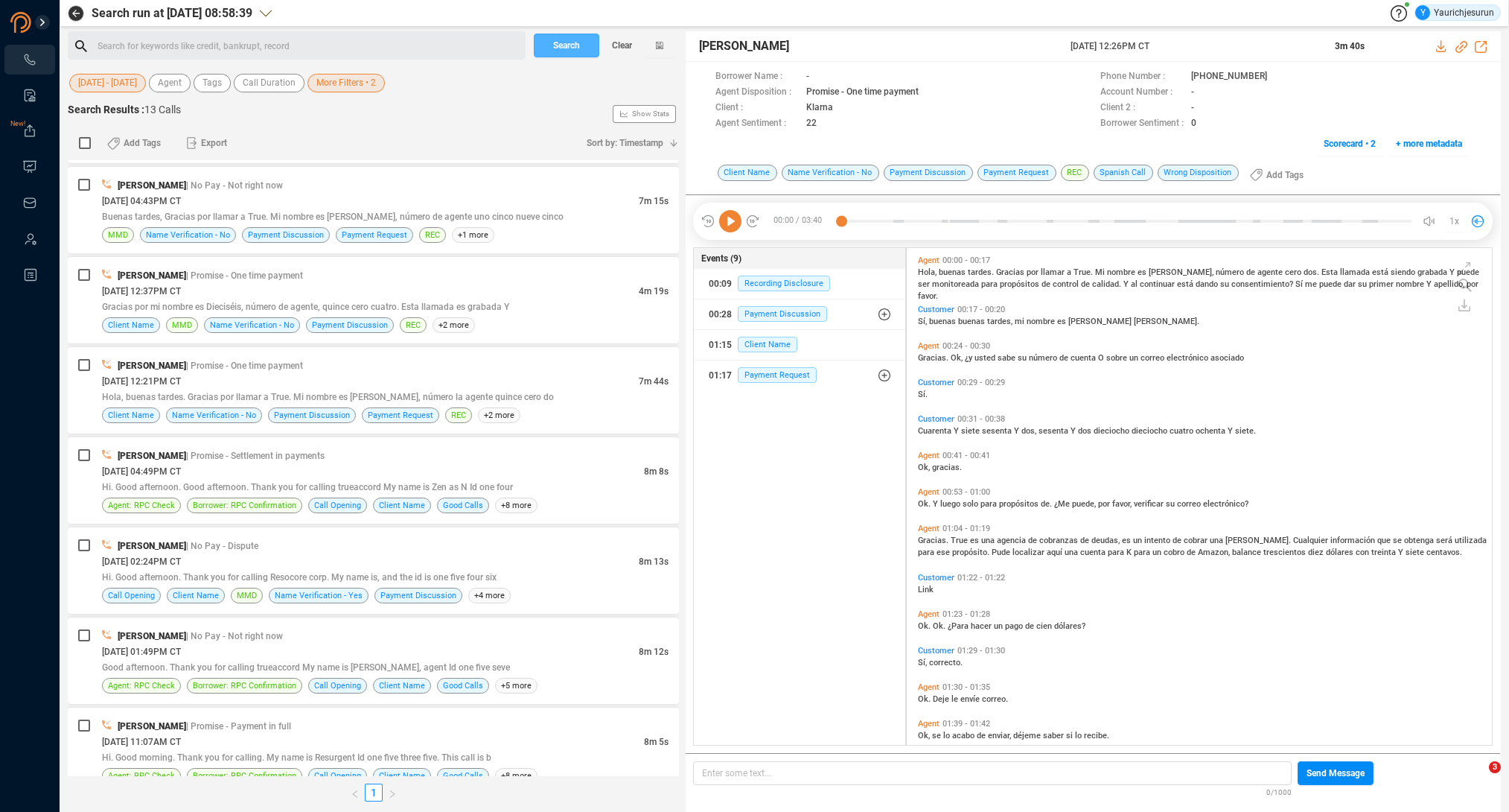
scroll to position [560, 0]
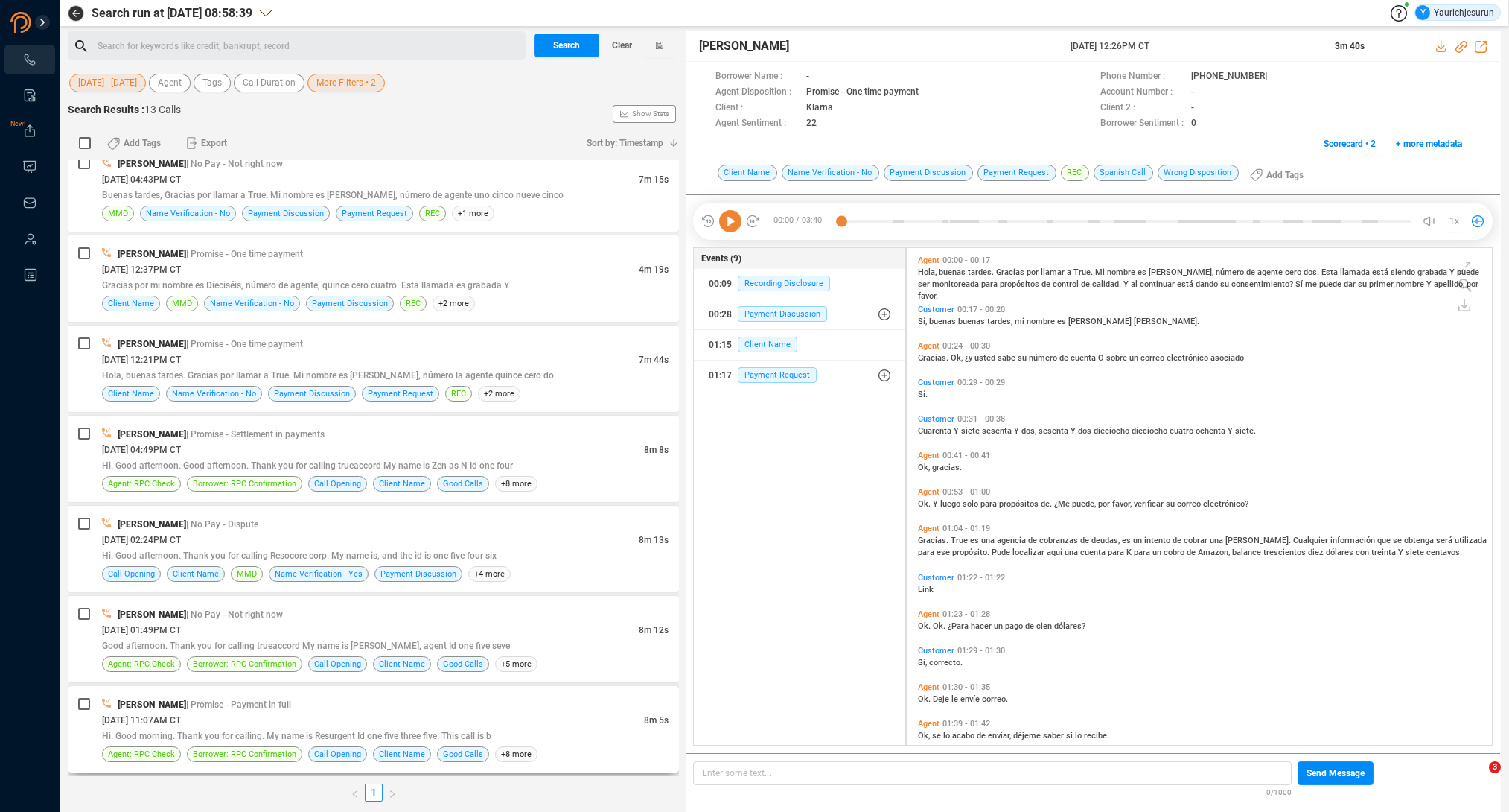
click at [302, 720] on div "[DATE] 11:07AM CT" at bounding box center [373, 719] width 542 height 15
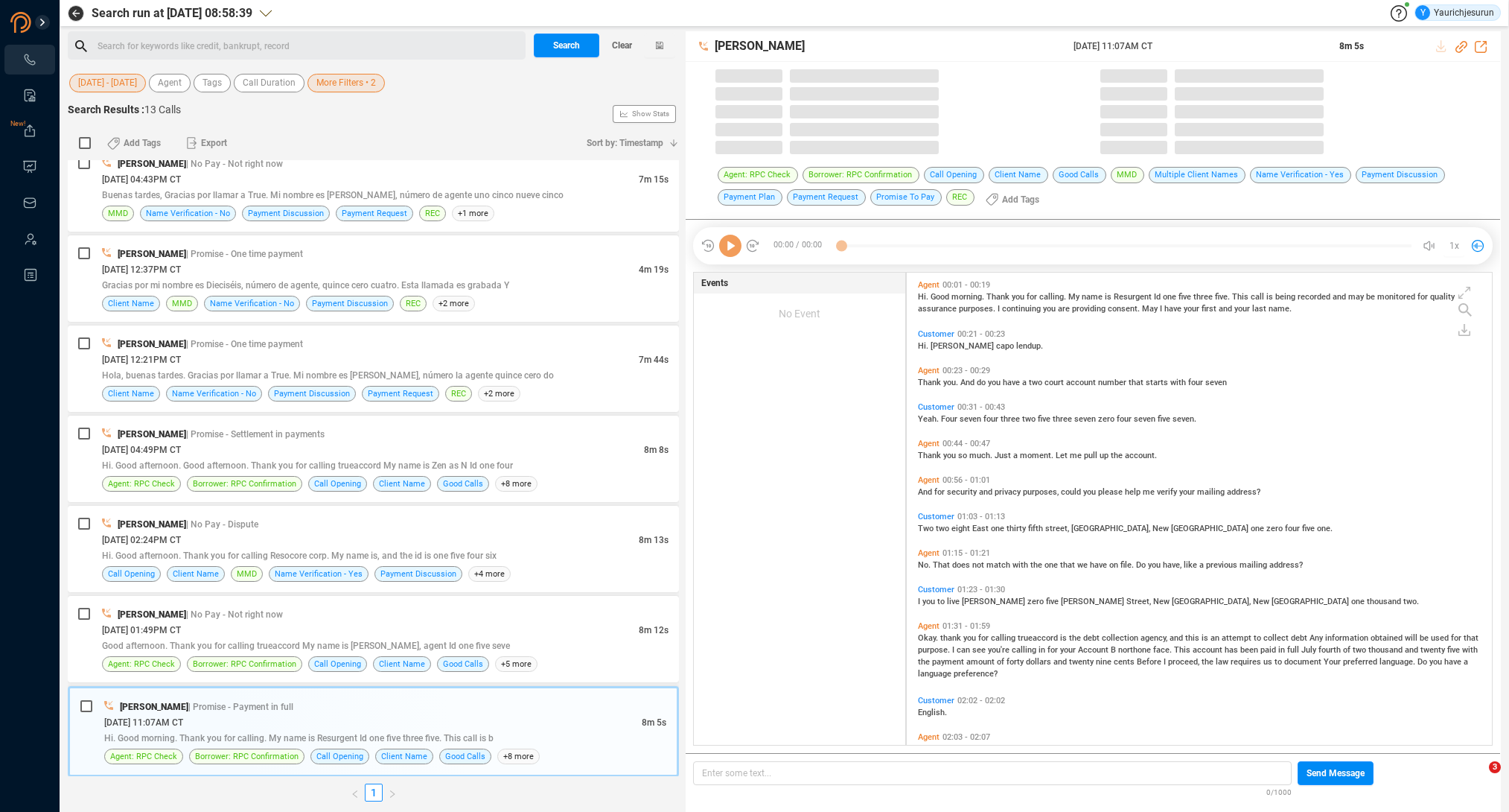
scroll to position [472, 578]
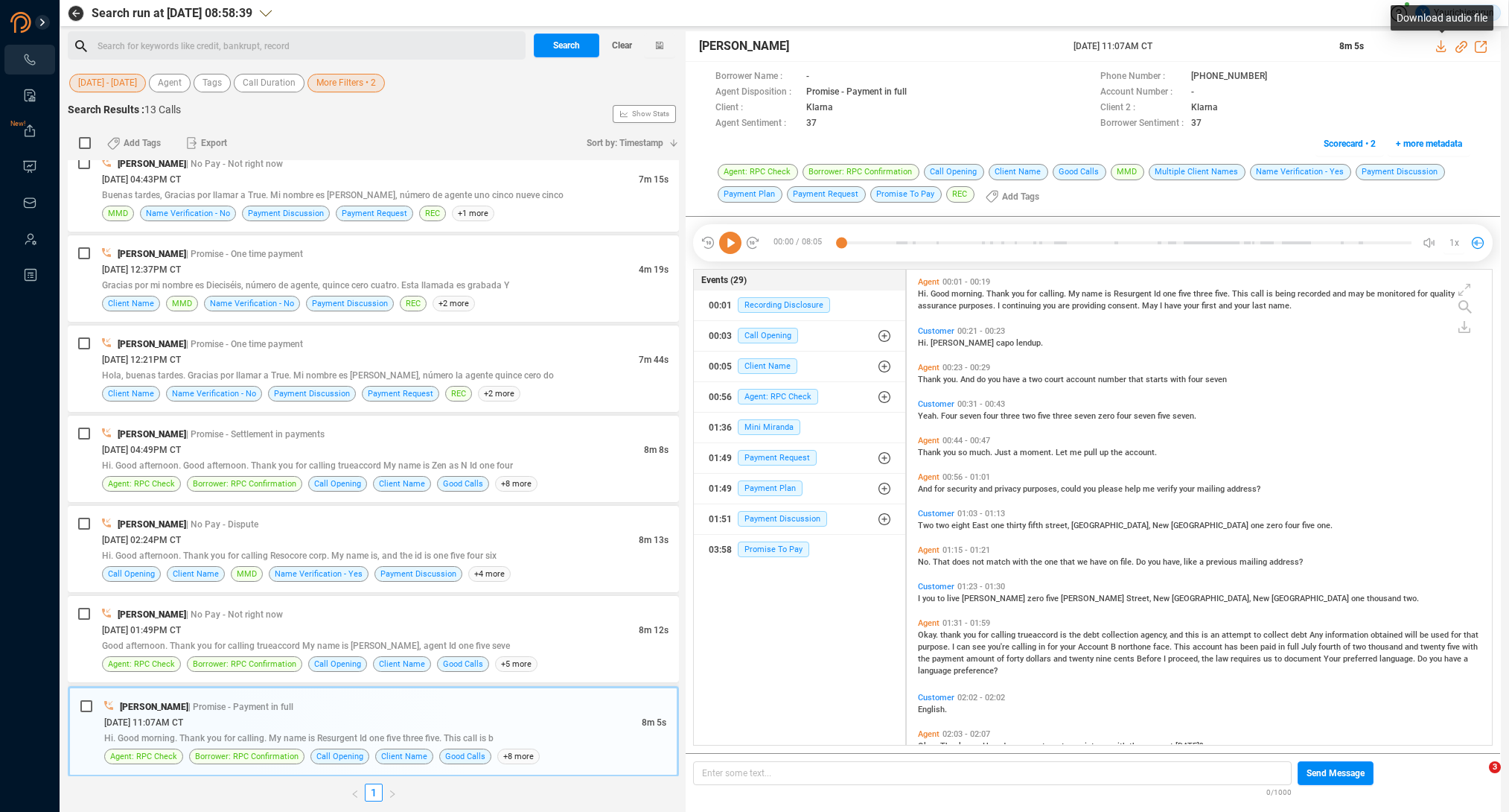
click at [1446, 42] on icon at bounding box center [1442, 46] width 12 height 12
click at [267, 618] on span "| No Pay - Not right now" at bounding box center [235, 614] width 97 height 11
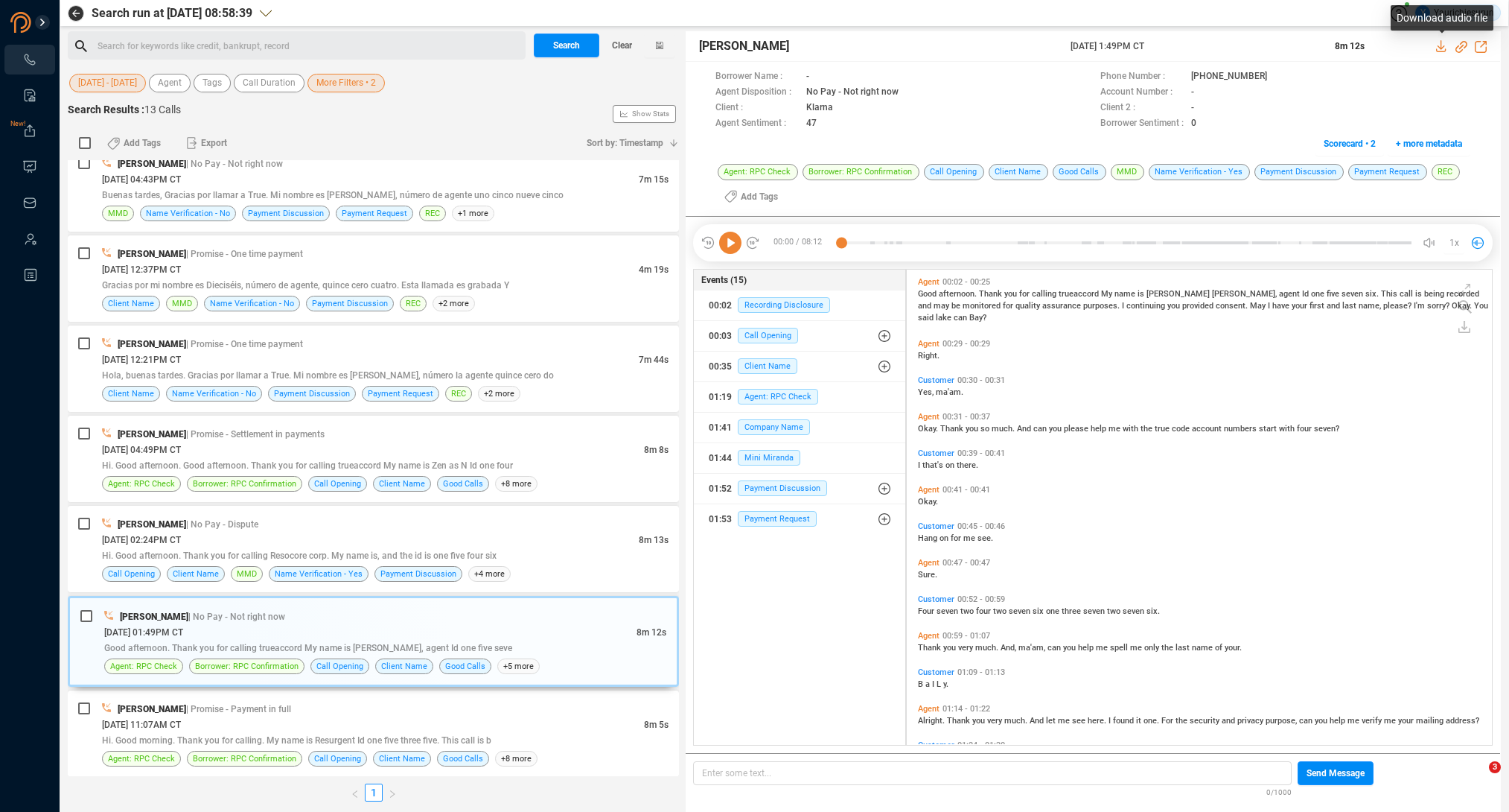
click at [1436, 45] on icon at bounding box center [1442, 46] width 12 height 12
click at [274, 534] on div "[DATE] 02:24PM CT" at bounding box center [370, 539] width 537 height 15
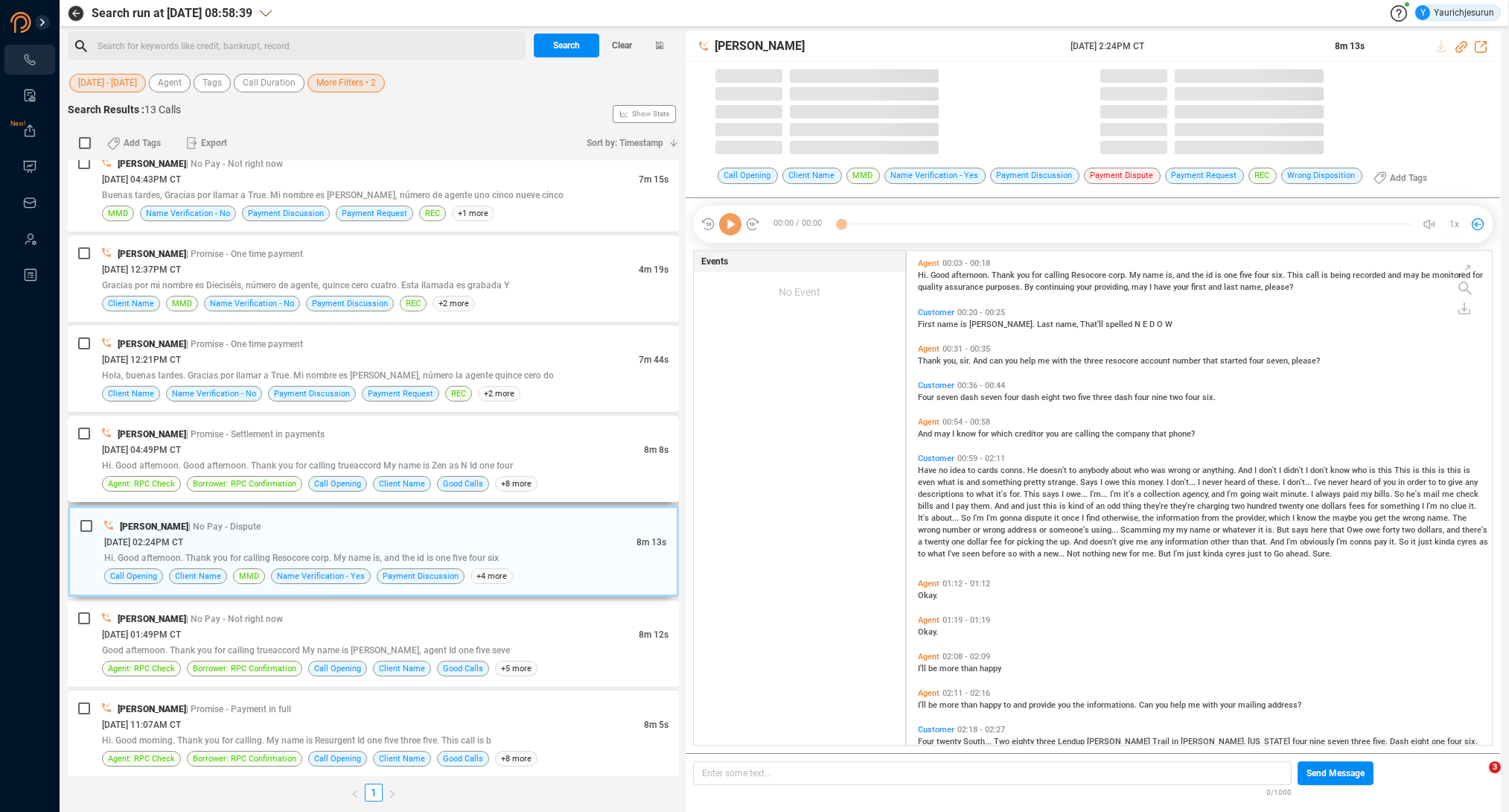
scroll to position [494, 578]
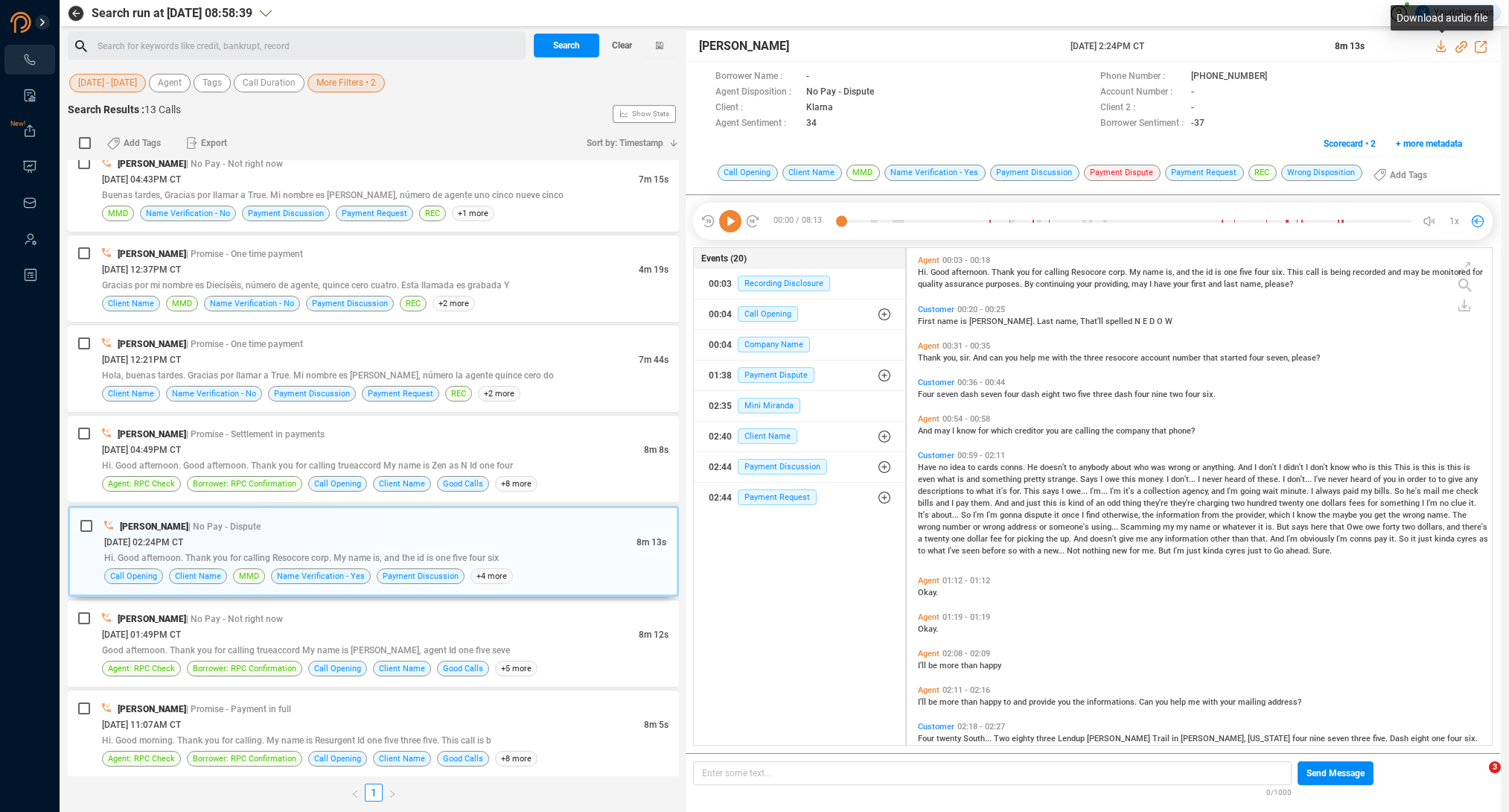
click at [1442, 47] on icon at bounding box center [1442, 46] width 12 height 12
click at [278, 451] on div "[DATE] 04:49PM CT" at bounding box center [373, 449] width 542 height 15
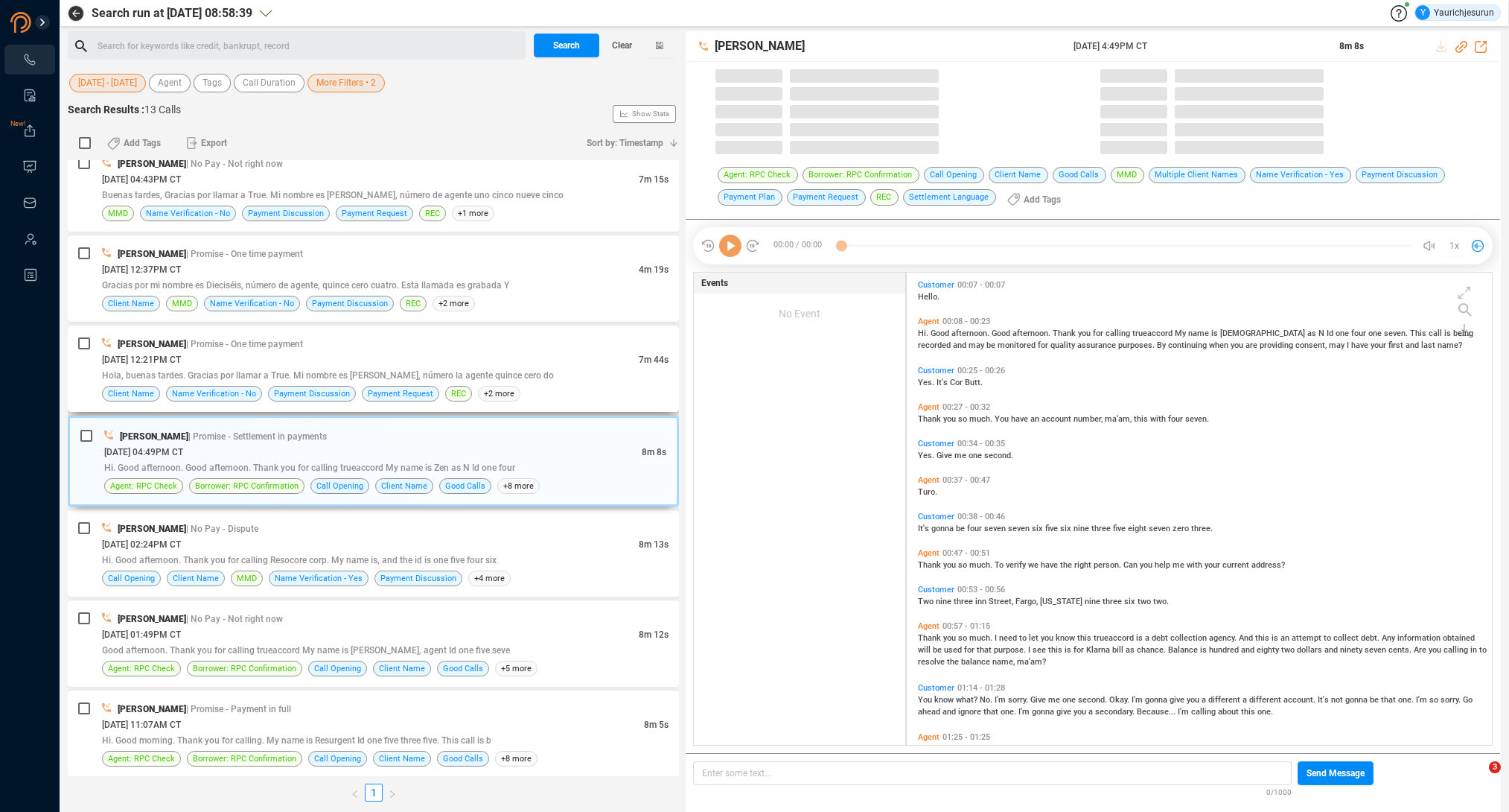
scroll to position [472, 578]
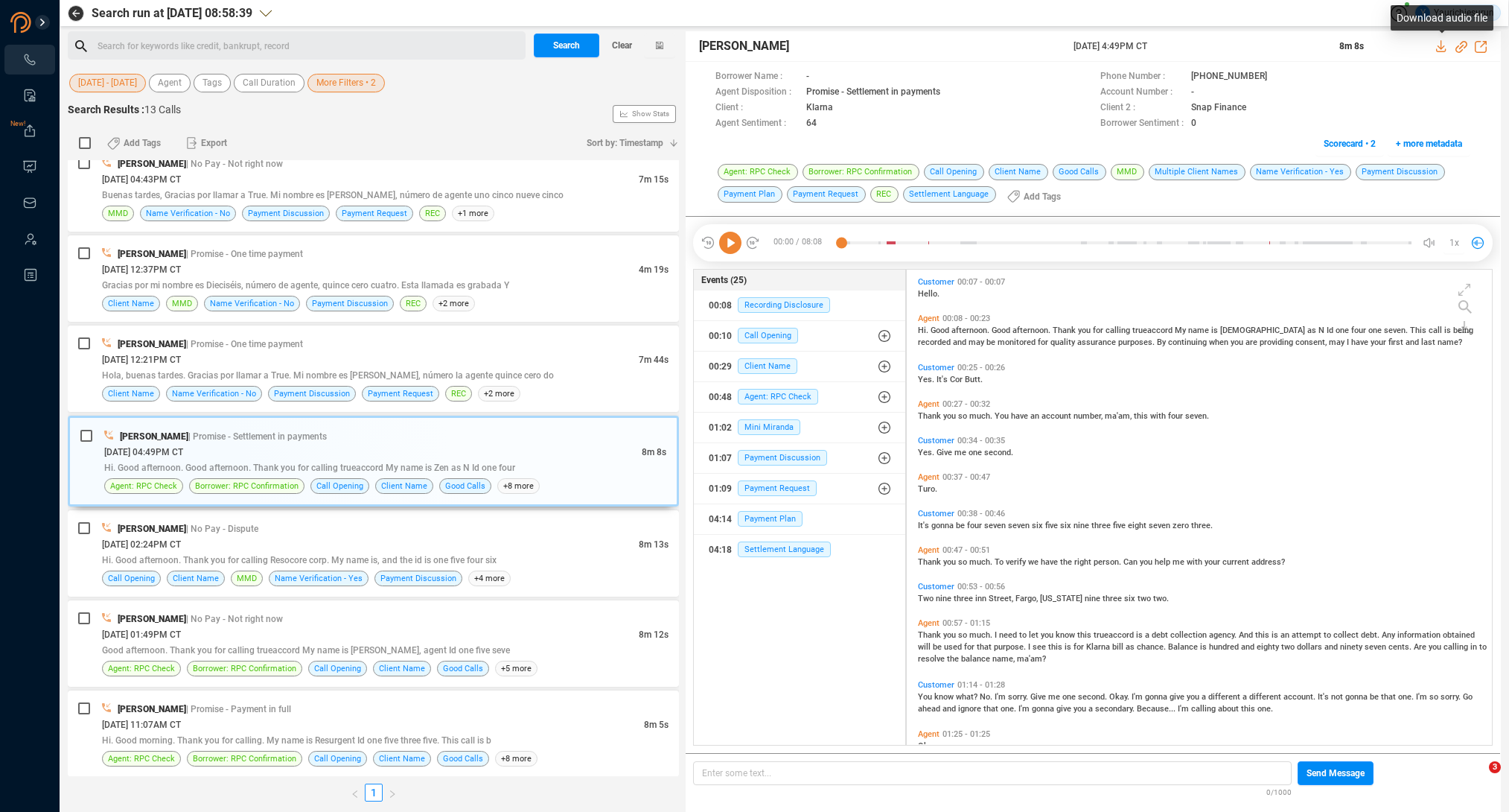
click at [1442, 46] on icon at bounding box center [1441, 46] width 10 height 12
click at [220, 353] on div "[DATE] 12:21PM CT" at bounding box center [370, 359] width 537 height 15
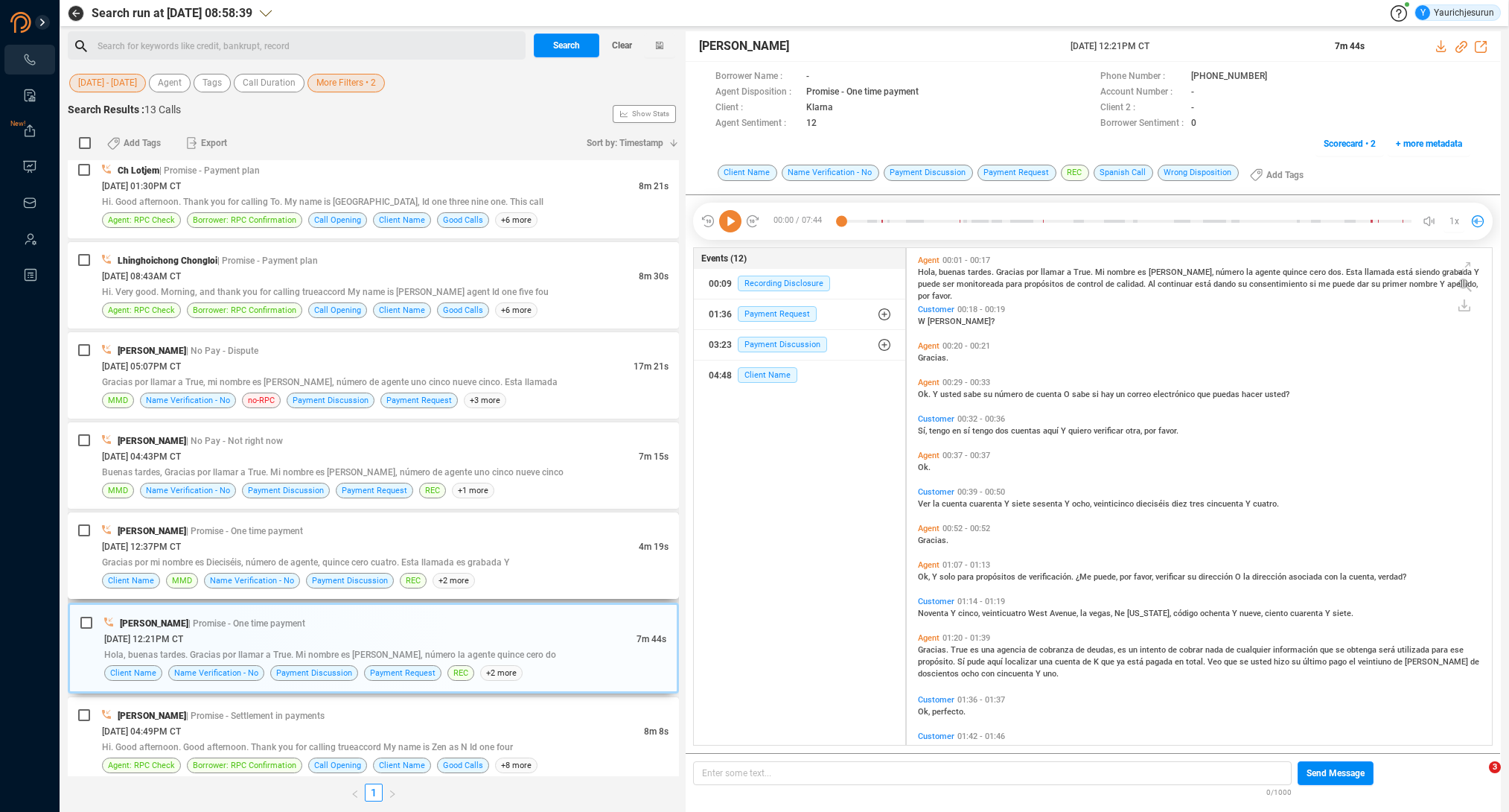
scroll to position [232, 0]
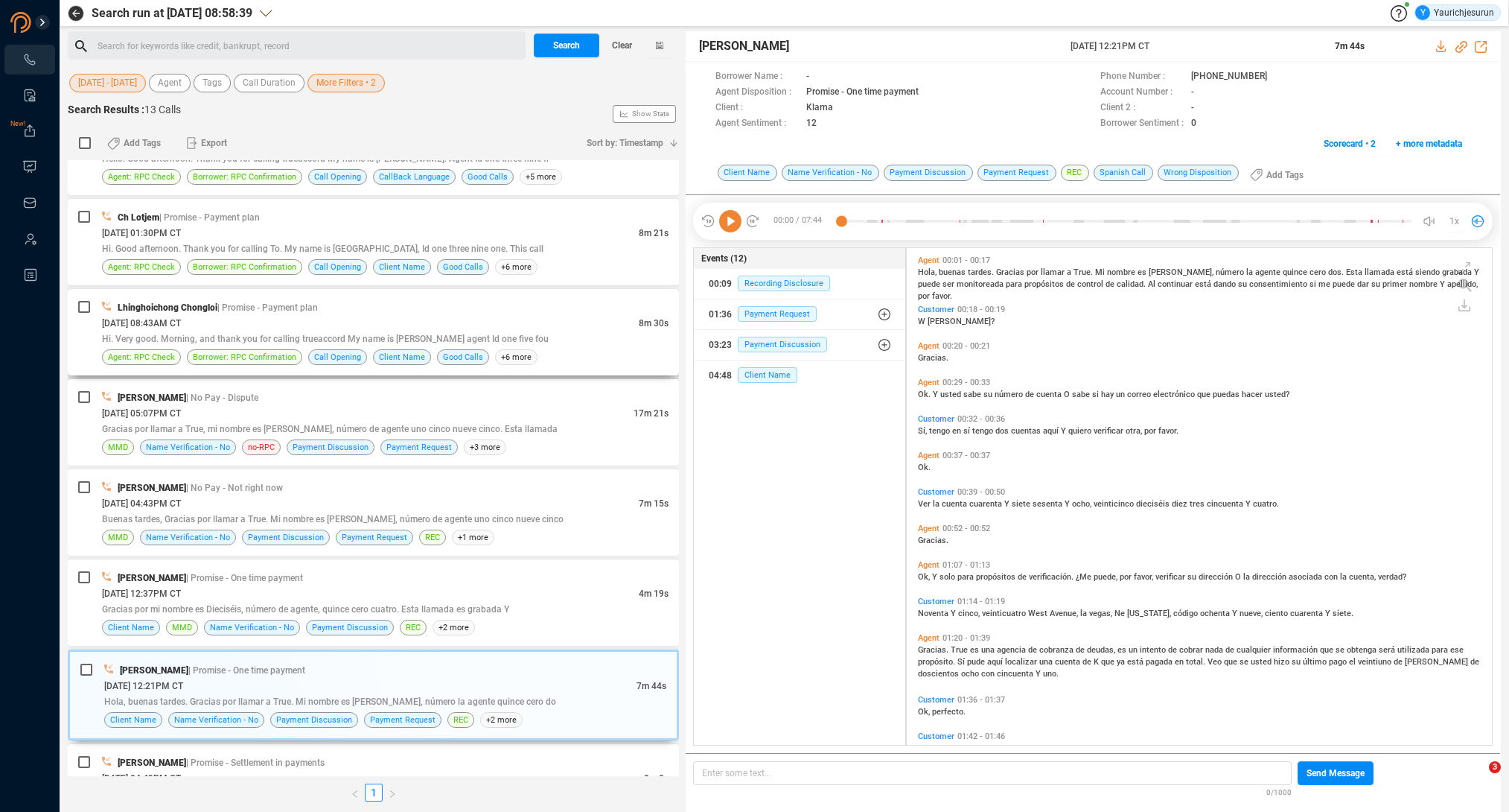
click at [355, 308] on div "Lhinghoichong Chongloi | Promise - Payment plan" at bounding box center [385, 307] width 567 height 15
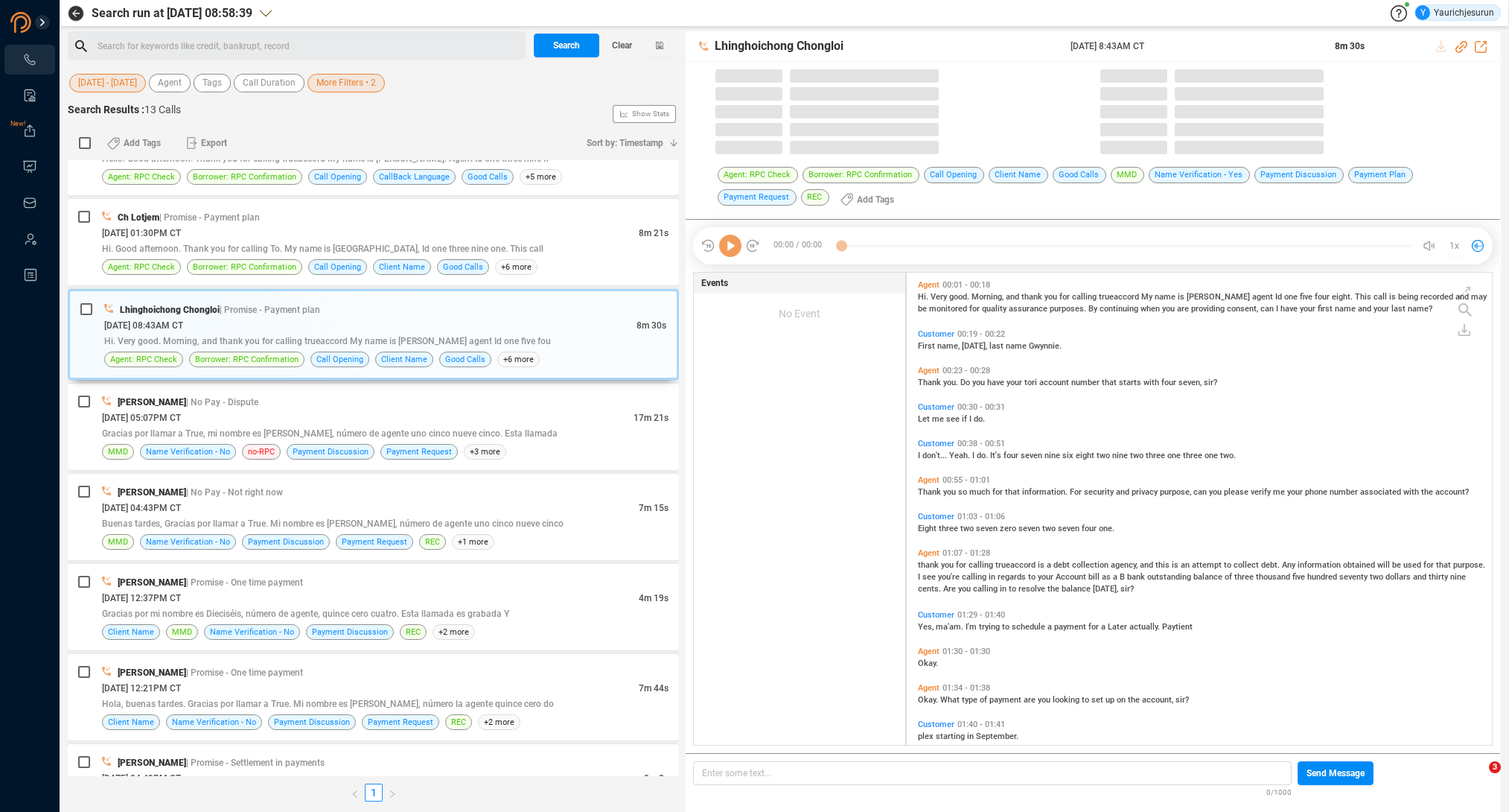
scroll to position [472, 578]
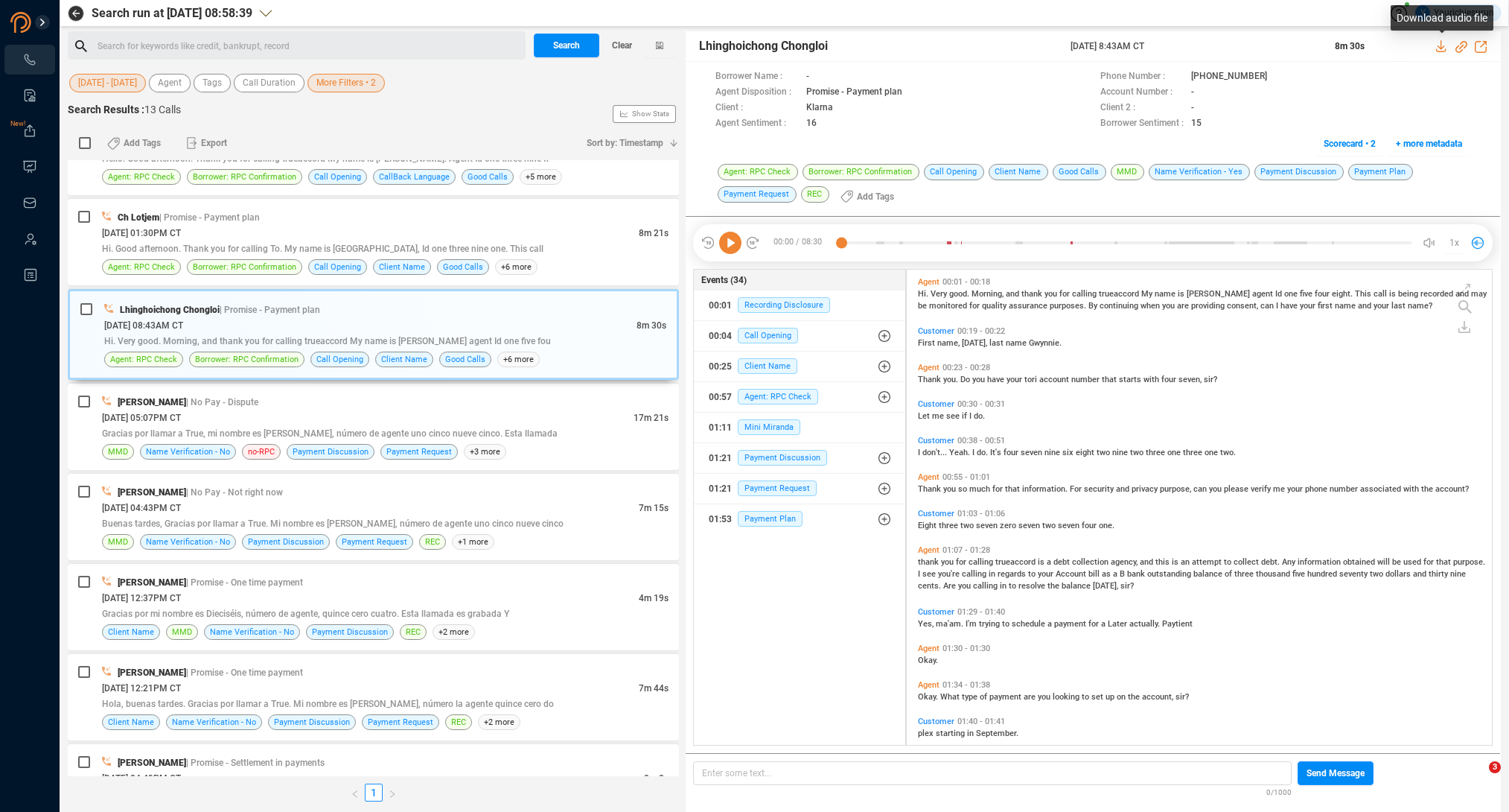
click at [1444, 43] on icon at bounding box center [1442, 46] width 12 height 12
click at [190, 240] on div "Hi. Good afternoon. Thank you for calling To. My name is [GEOGRAPHIC_DATA], Id …" at bounding box center [385, 248] width 567 height 15
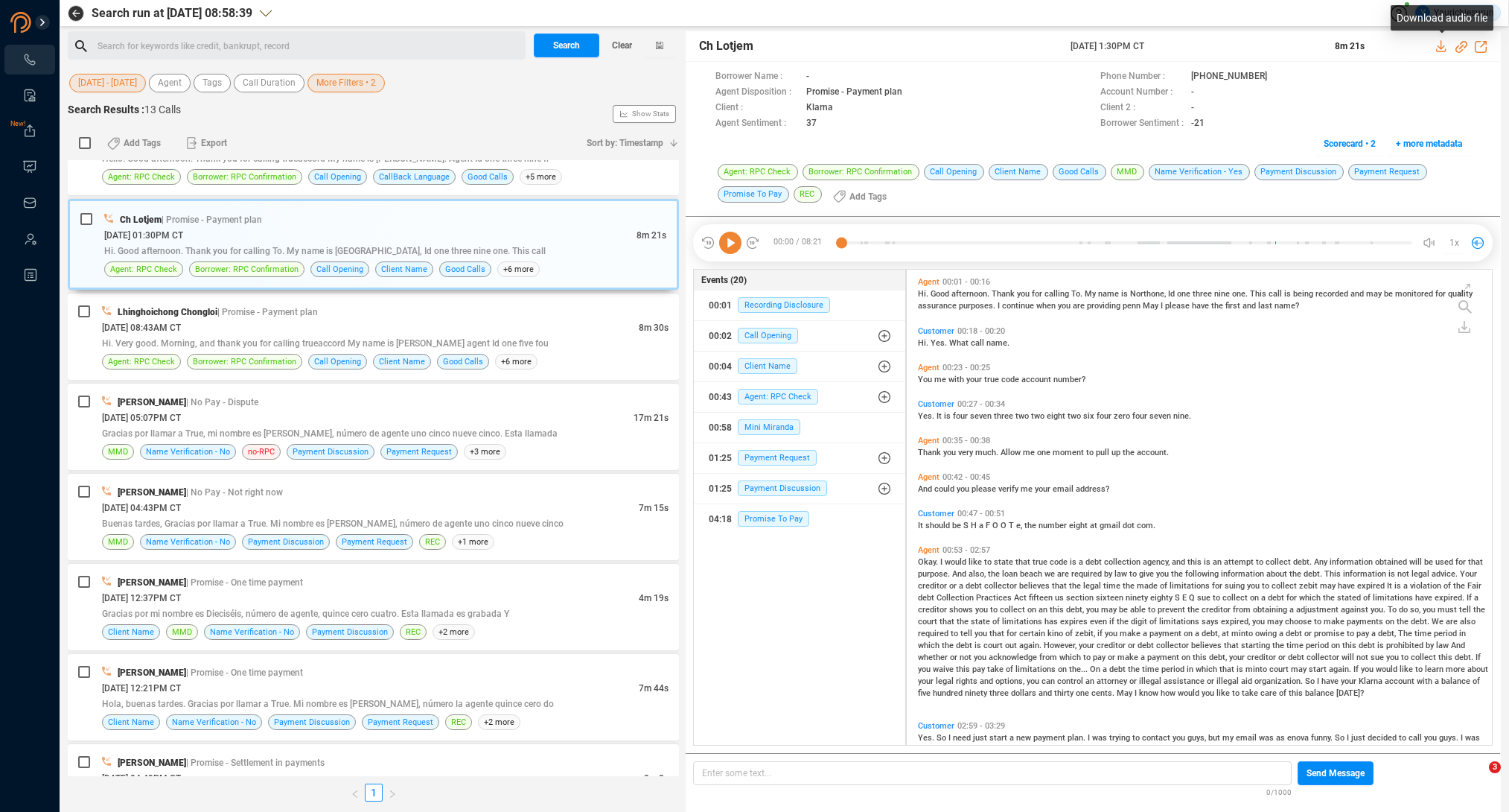
click at [1437, 48] on icon at bounding box center [1442, 46] width 12 height 12
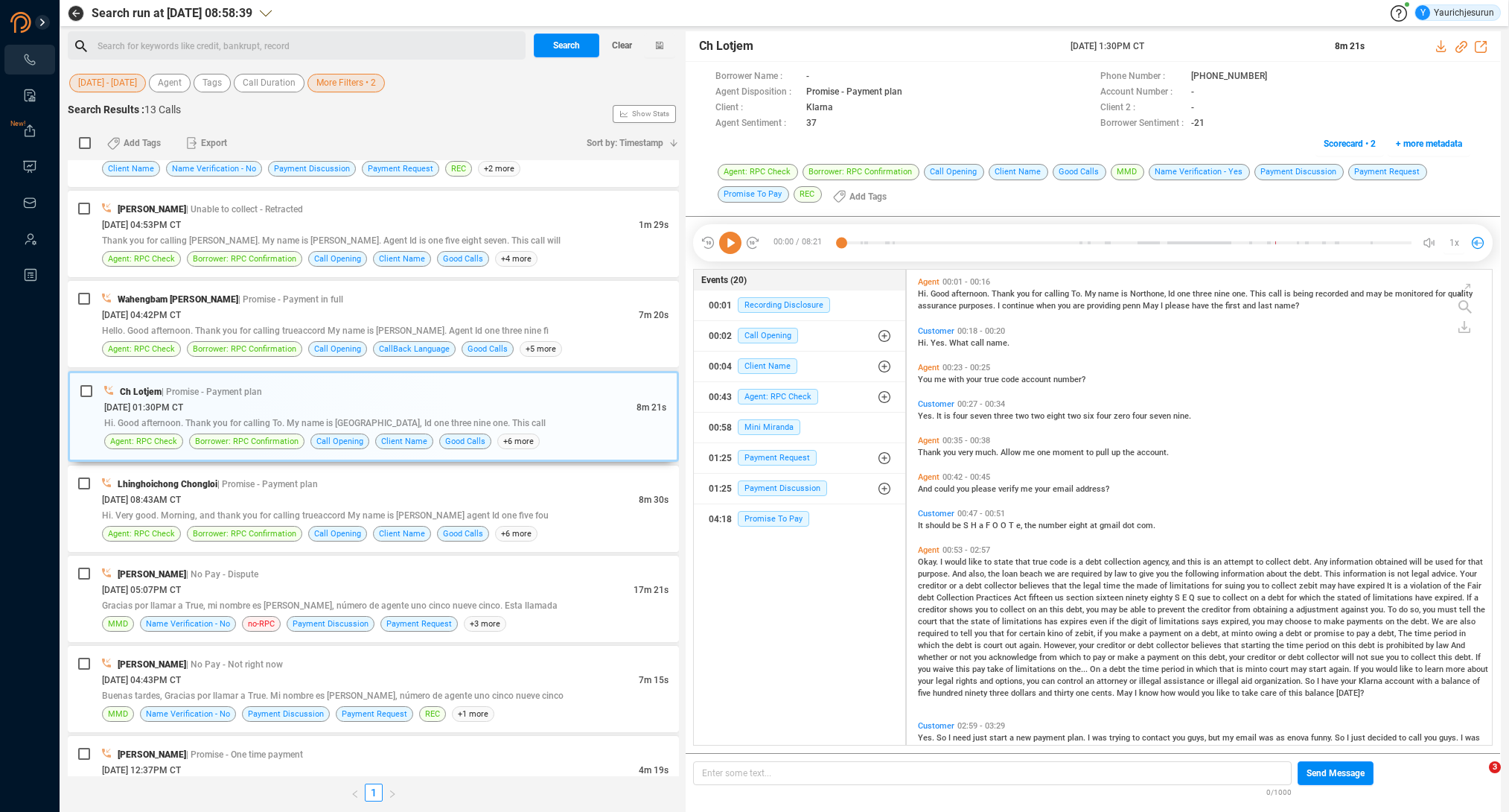
scroll to position [4, 0]
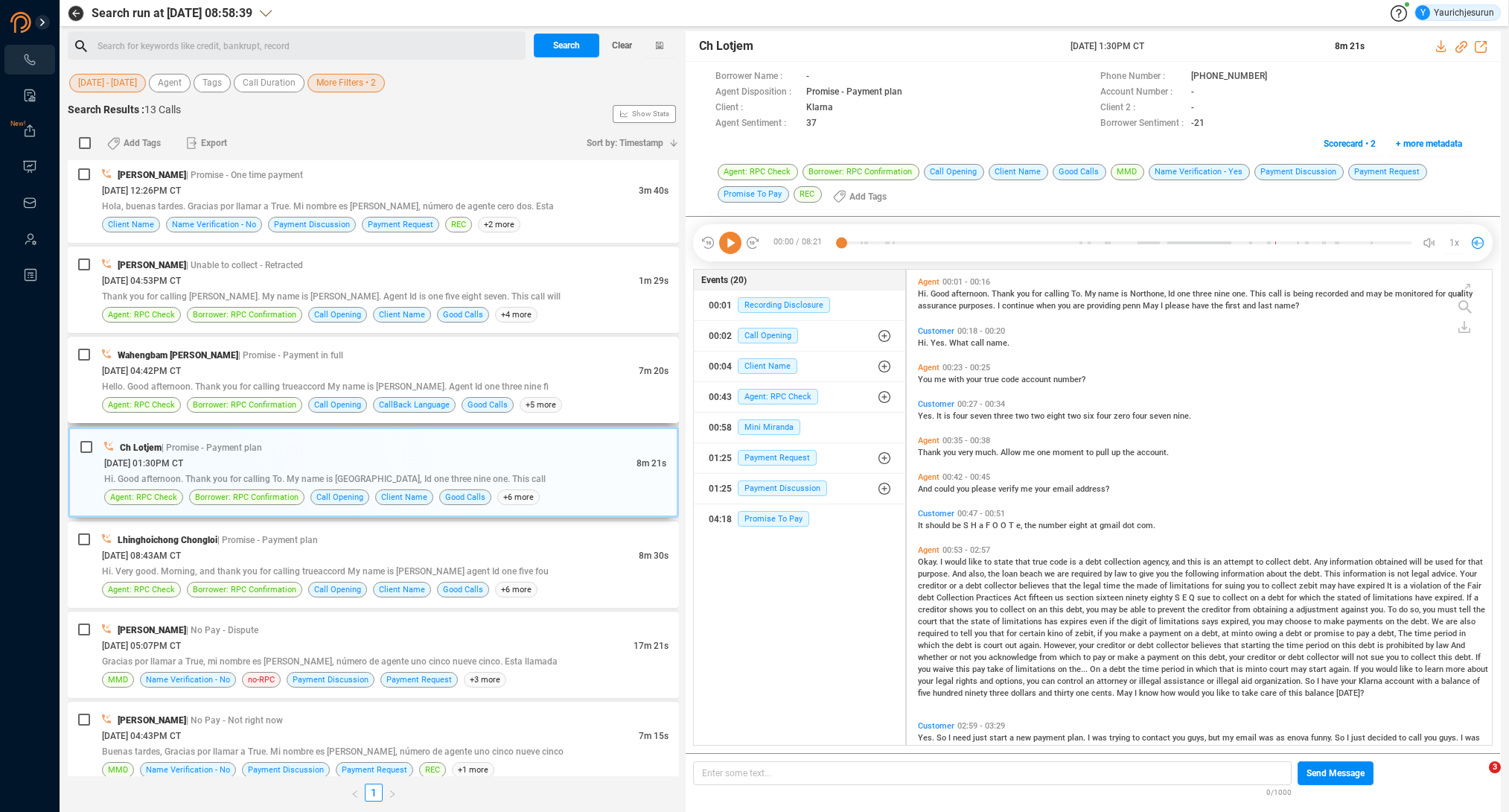
click at [158, 363] on div "[DATE] 04:42PM CT" at bounding box center [370, 370] width 537 height 15
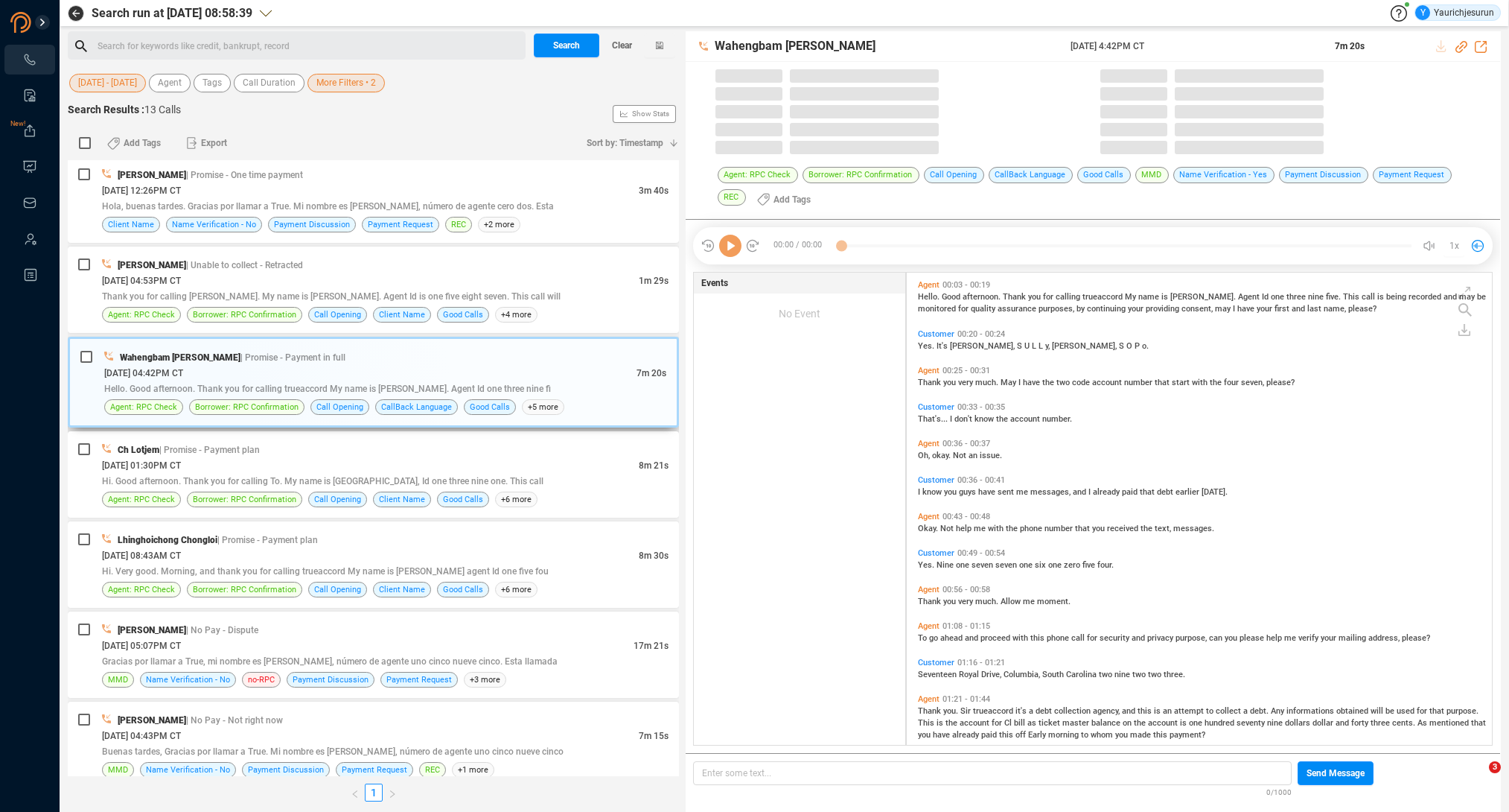
scroll to position [472, 578]
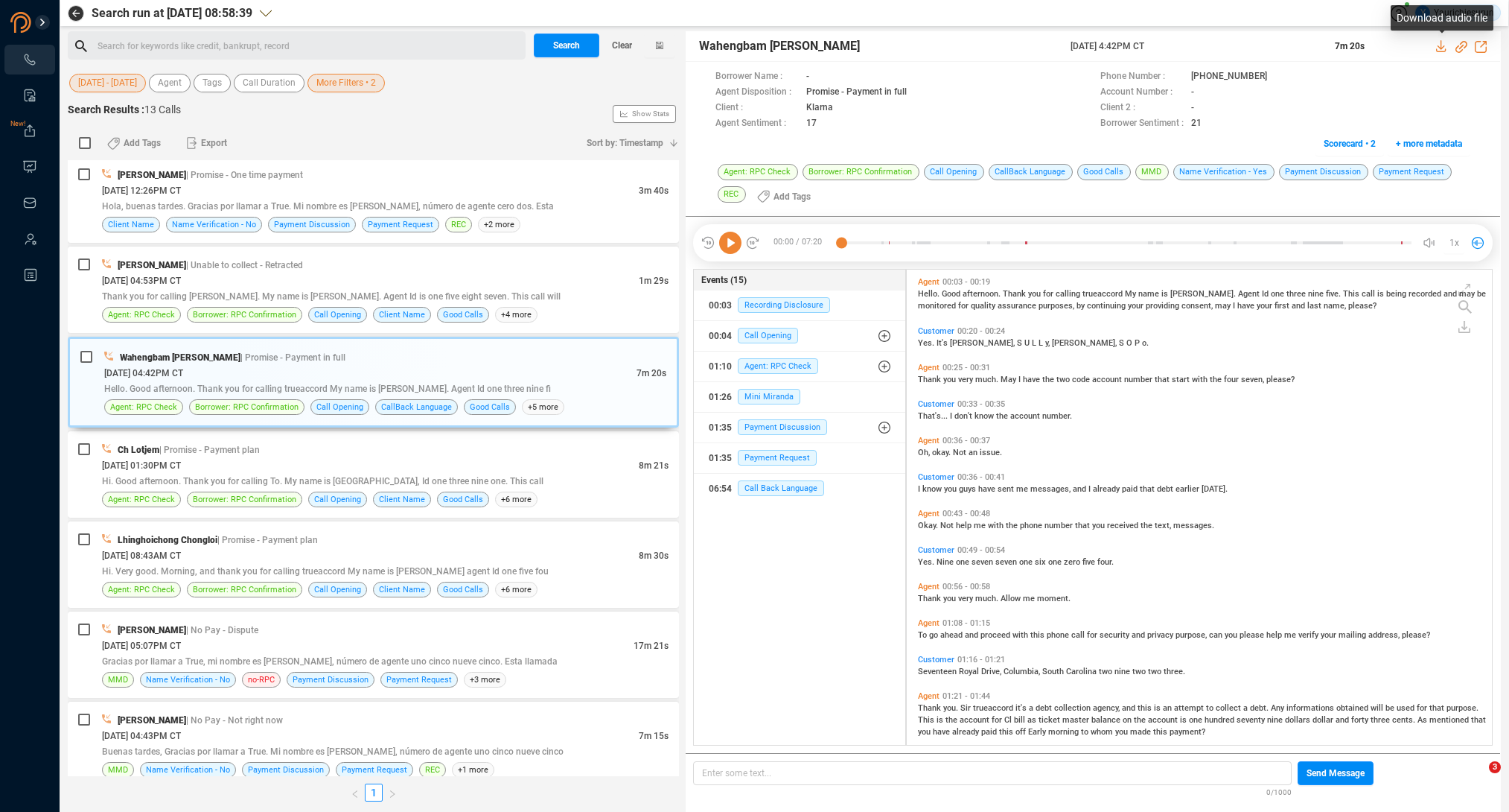
click at [1443, 52] on div at bounding box center [1461, 45] width 51 height 15
click at [1443, 42] on icon at bounding box center [1442, 46] width 12 height 12
click at [227, 278] on div "[DATE] 04:53PM CT" at bounding box center [370, 280] width 537 height 15
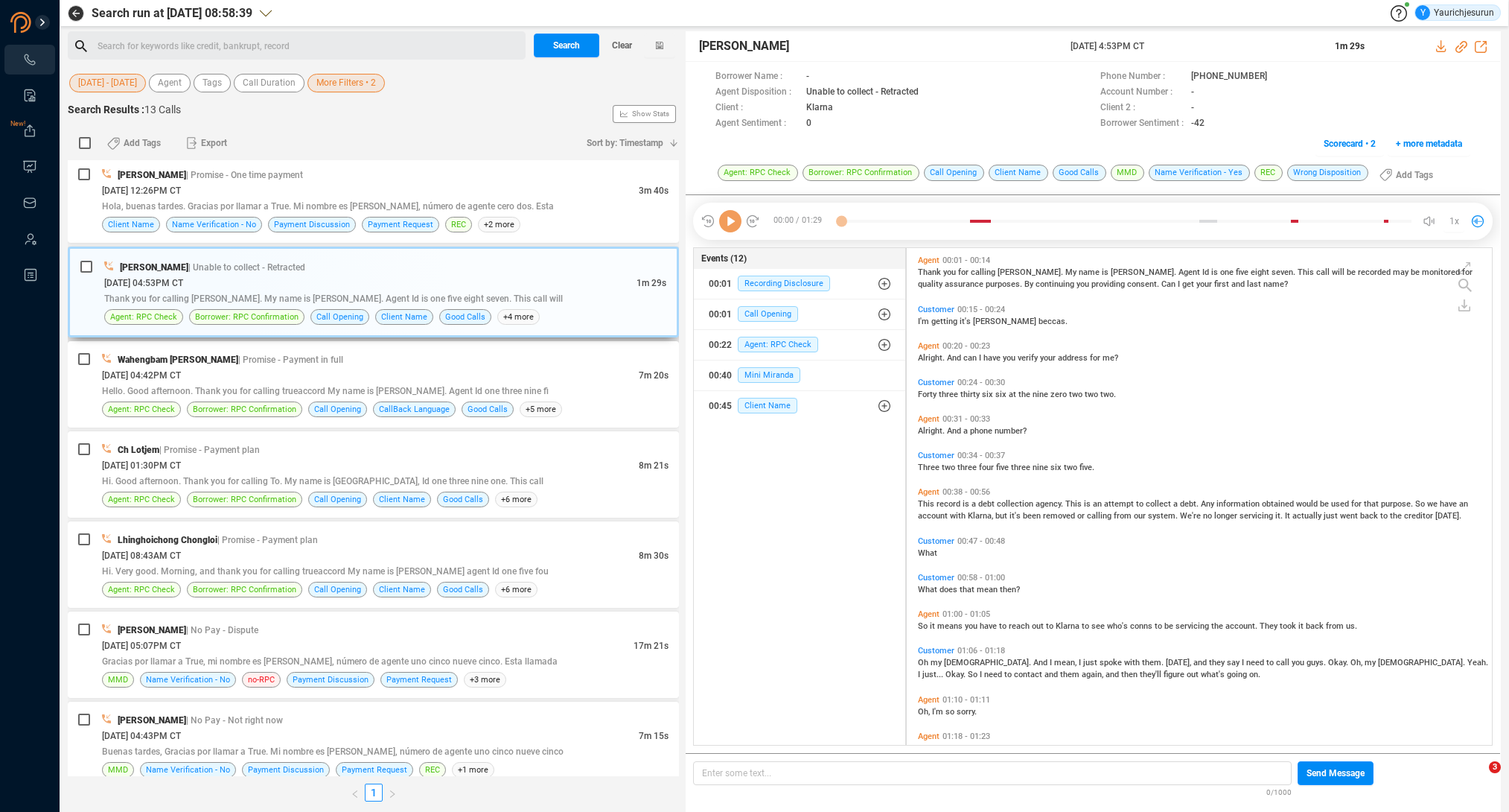
scroll to position [494, 578]
click at [1443, 45] on icon at bounding box center [1442, 46] width 12 height 12
